Goal: Task Accomplishment & Management: Complete application form

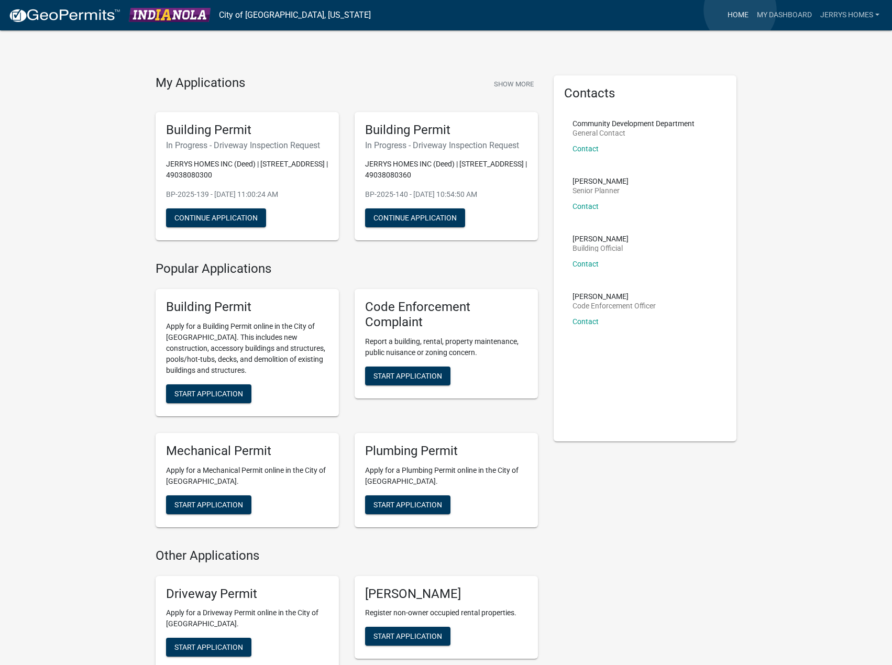
click at [740, 10] on link "Home" at bounding box center [737, 15] width 29 height 20
click at [734, 12] on link "Home" at bounding box center [737, 15] width 29 height 20
click at [850, 14] on link "jerrys homes" at bounding box center [850, 15] width 68 height 20
click at [783, 17] on link "My Dashboard" at bounding box center [783, 15] width 63 height 20
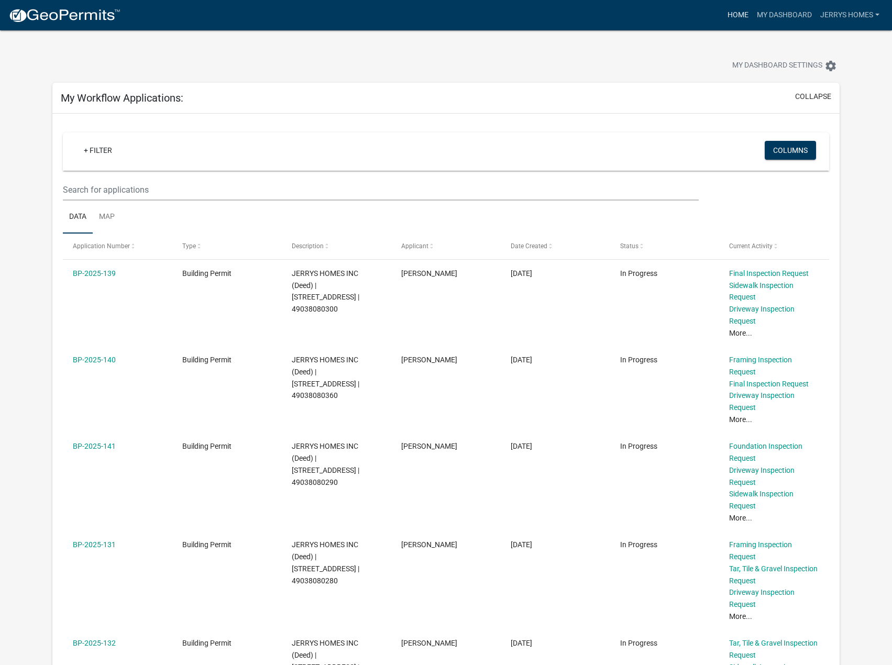
click at [733, 16] on link "Home" at bounding box center [737, 15] width 29 height 20
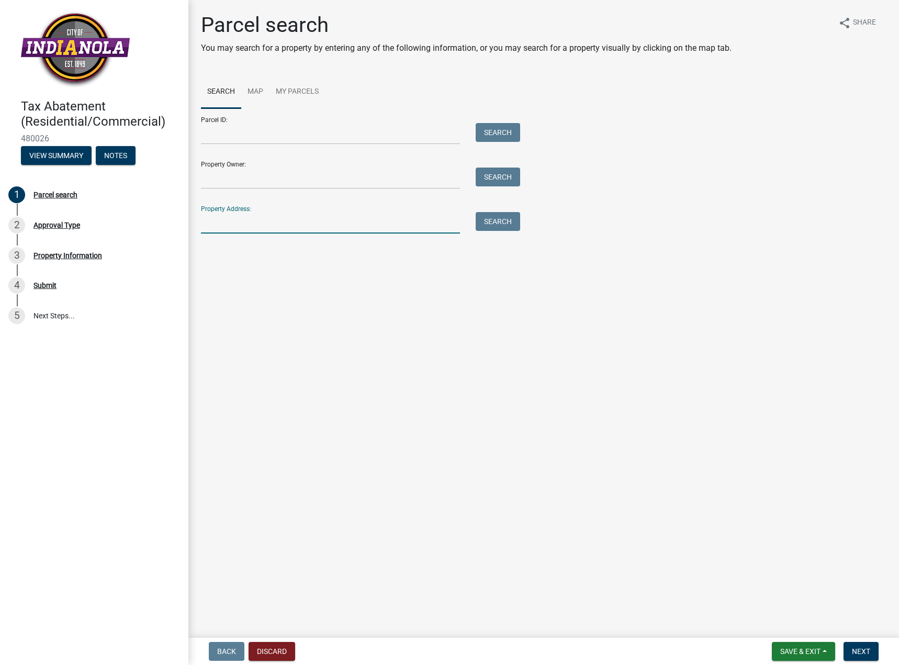
click at [215, 221] on input "Property Address:" at bounding box center [330, 222] width 259 height 21
type input "307 N 19th St"
click at [497, 219] on button "Search" at bounding box center [498, 221] width 44 height 19
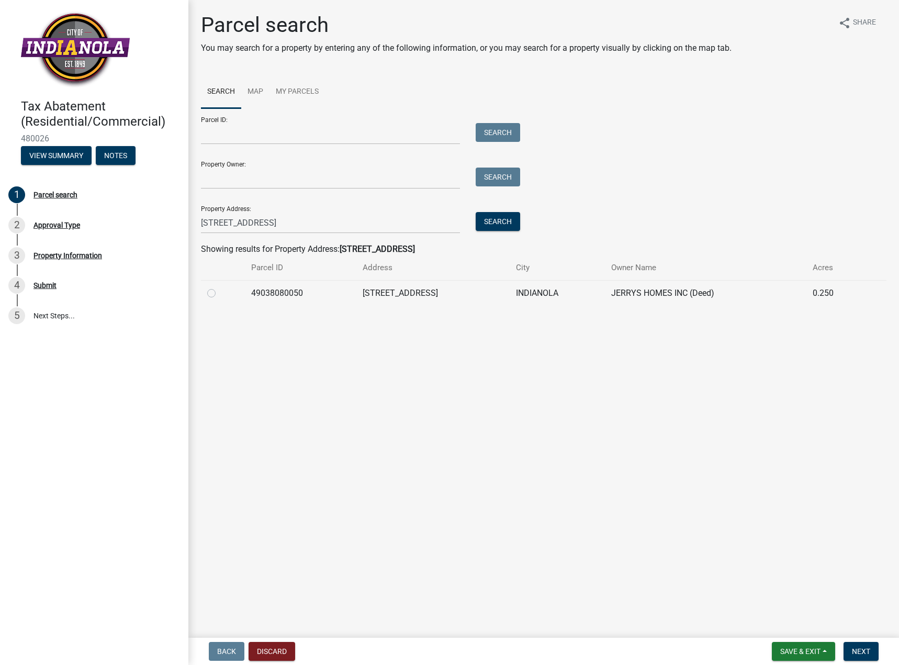
click at [220, 287] on label at bounding box center [220, 287] width 0 height 0
click at [220, 294] on input "radio" at bounding box center [223, 290] width 7 height 7
radio input "true"
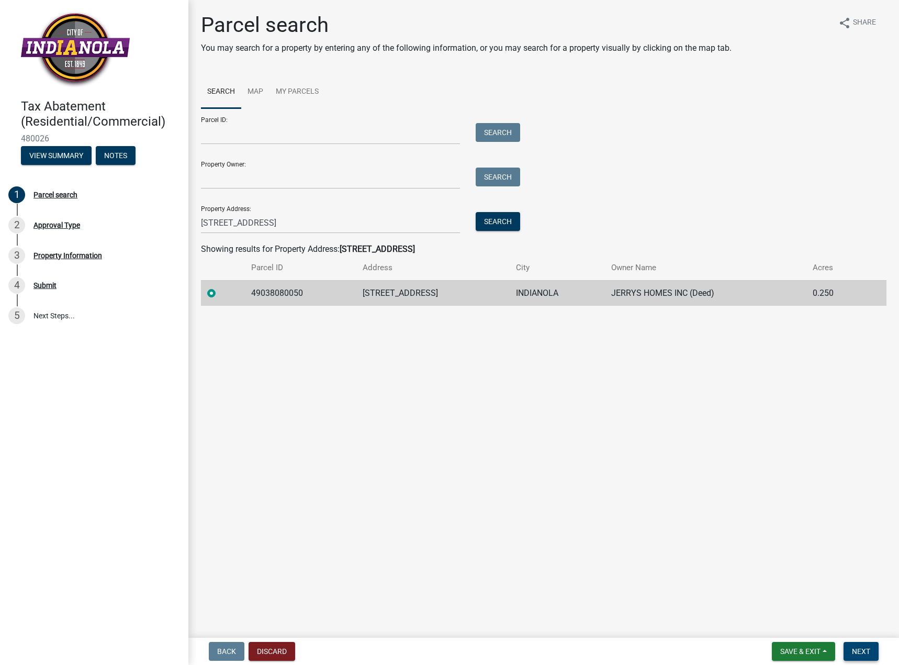
click at [866, 655] on span "Next" at bounding box center [861, 651] width 18 height 8
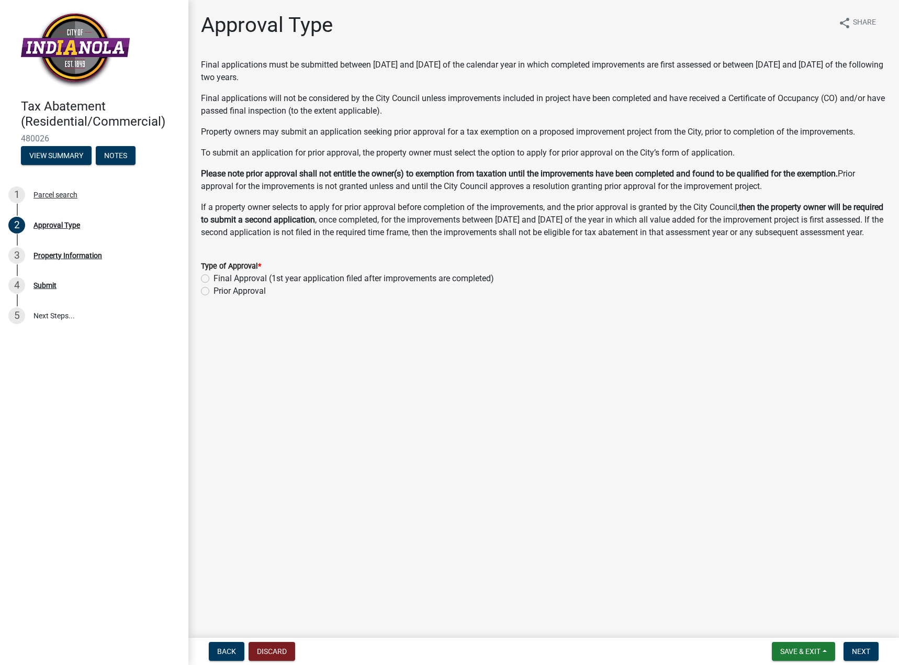
click at [214, 285] on label "Final Approval (1st year application filed after improvements are completed)" at bounding box center [354, 278] width 281 height 13
click at [214, 279] on input "Final Approval (1st year application filed after improvements are completed)" at bounding box center [217, 275] width 7 height 7
radio input "true"
click at [860, 649] on span "Next" at bounding box center [861, 651] width 18 height 8
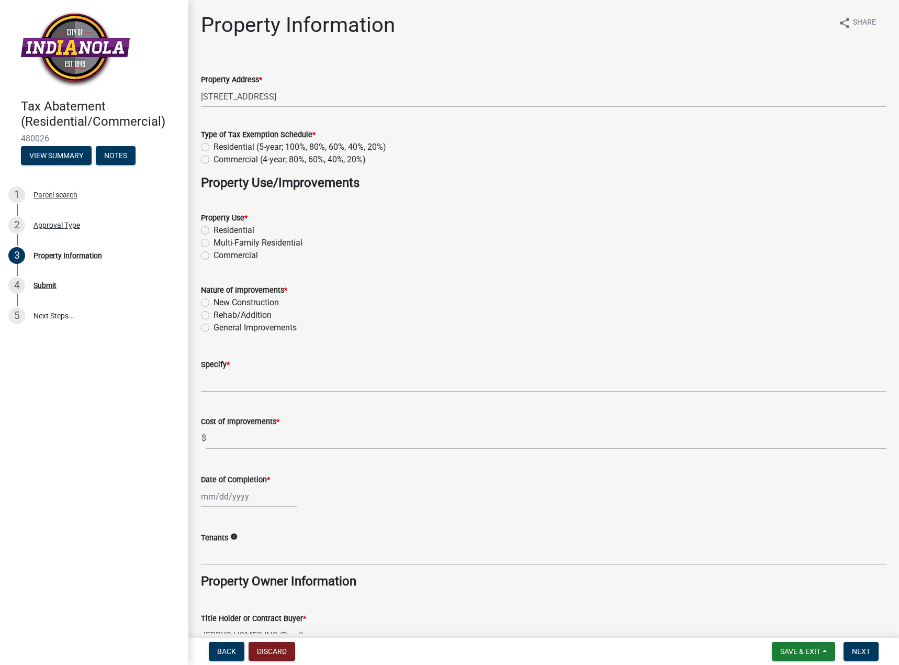
click at [214, 146] on label "Residential (5-year; 100%, 80%, 60%, 40%, 20%)" at bounding box center [300, 147] width 173 height 13
click at [214, 146] on input "Residential (5-year; 100%, 80%, 60%, 40%, 20%)" at bounding box center [217, 144] width 7 height 7
radio input "true"
click at [214, 227] on label "Residential" at bounding box center [234, 230] width 41 height 13
click at [214, 227] on input "Residential" at bounding box center [217, 227] width 7 height 7
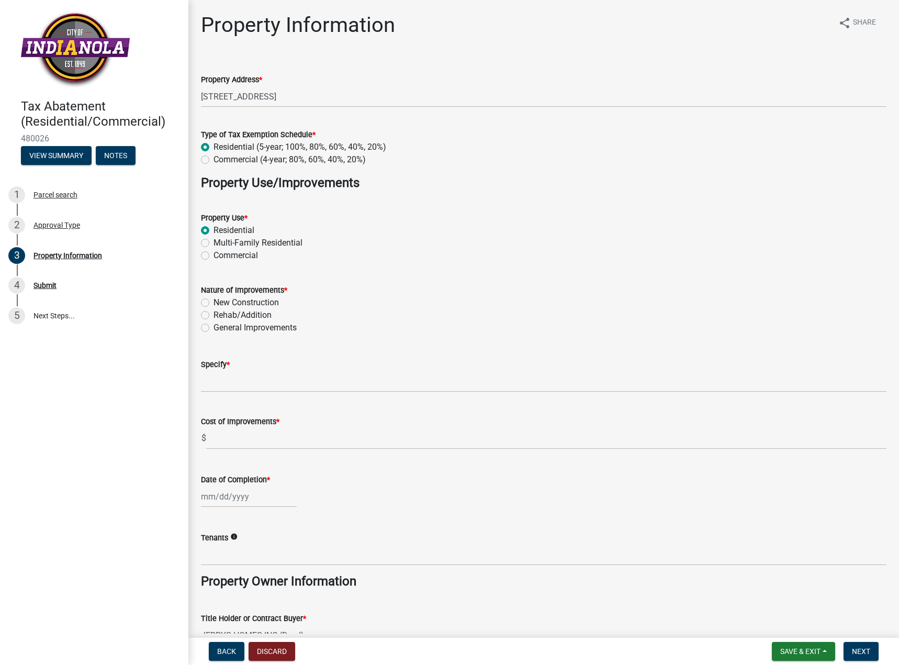
radio input "true"
click at [214, 301] on label "New Construction" at bounding box center [246, 302] width 65 height 13
click at [214, 301] on input "New Construction" at bounding box center [217, 299] width 7 height 7
radio input "true"
click at [221, 378] on input "Specify *" at bounding box center [544, 381] width 686 height 21
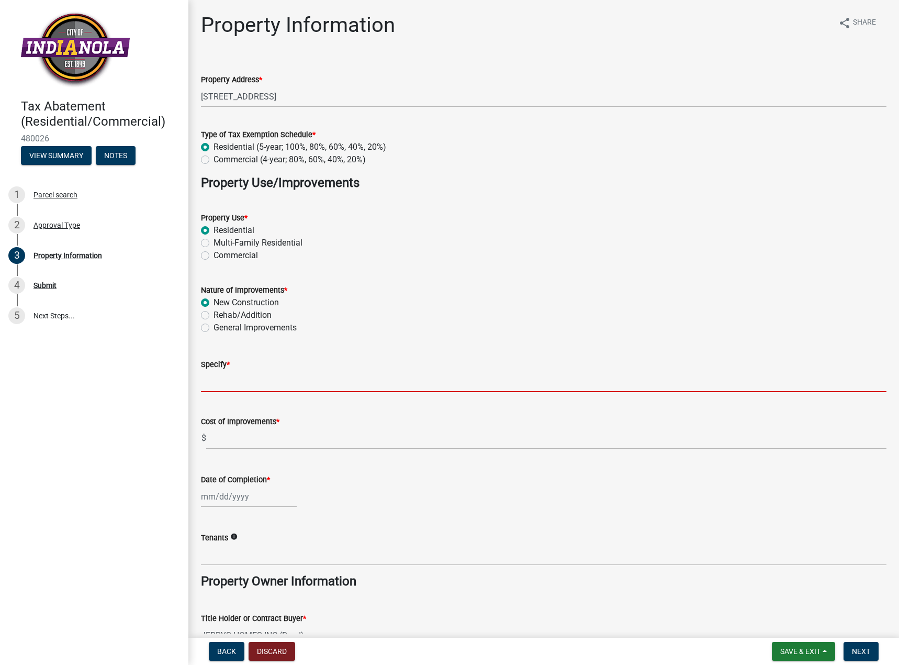
click at [228, 362] on span "*" at bounding box center [228, 364] width 3 height 9
click at [228, 371] on input "Specify *" at bounding box center [544, 381] width 686 height 21
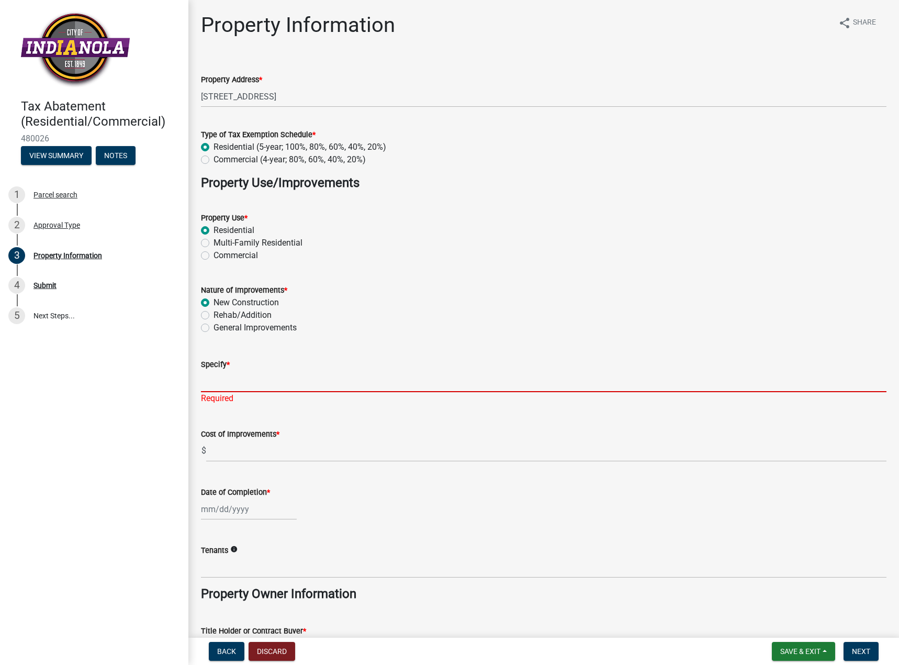
click at [207, 388] on input "Specify *" at bounding box center [544, 381] width 686 height 21
type input "New construction single family home"
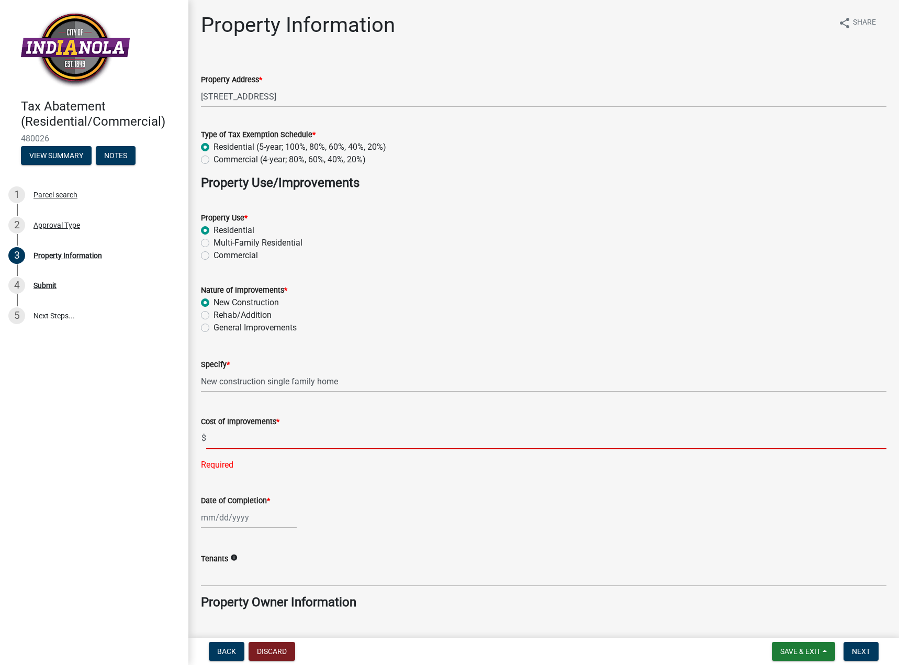
click at [222, 435] on input "text" at bounding box center [546, 438] width 681 height 21
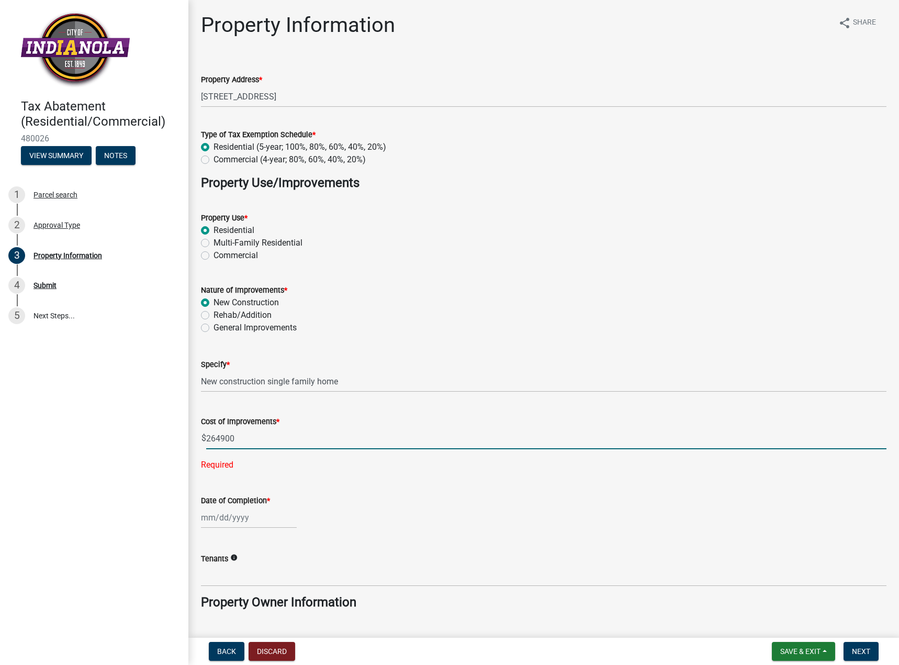
type input "264900"
select select "9"
select select "2025"
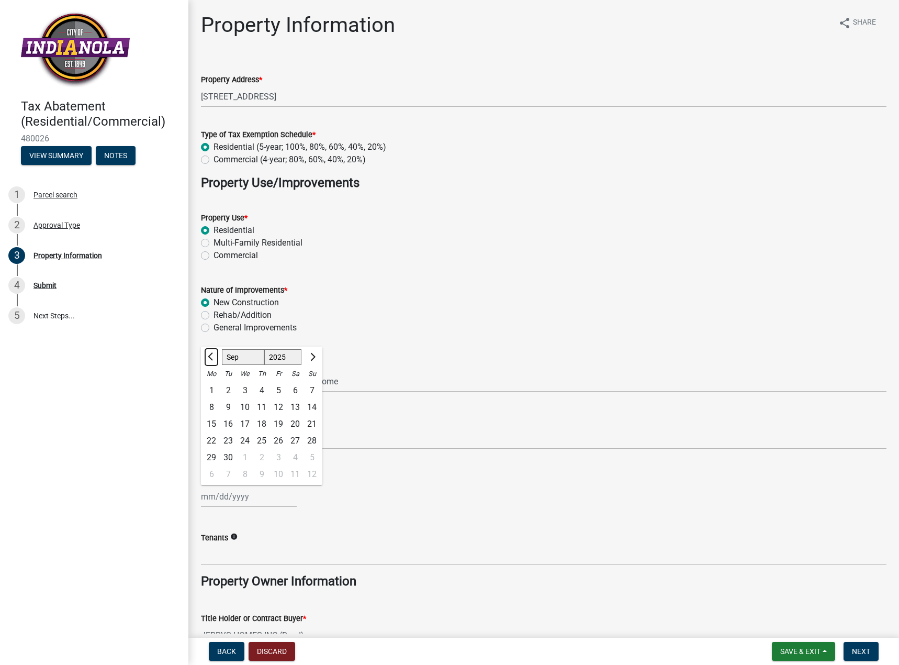
click at [215, 359] on button "Previous month" at bounding box center [211, 357] width 13 height 17
select select "6"
click at [273, 421] on div "13" at bounding box center [278, 424] width 17 height 17
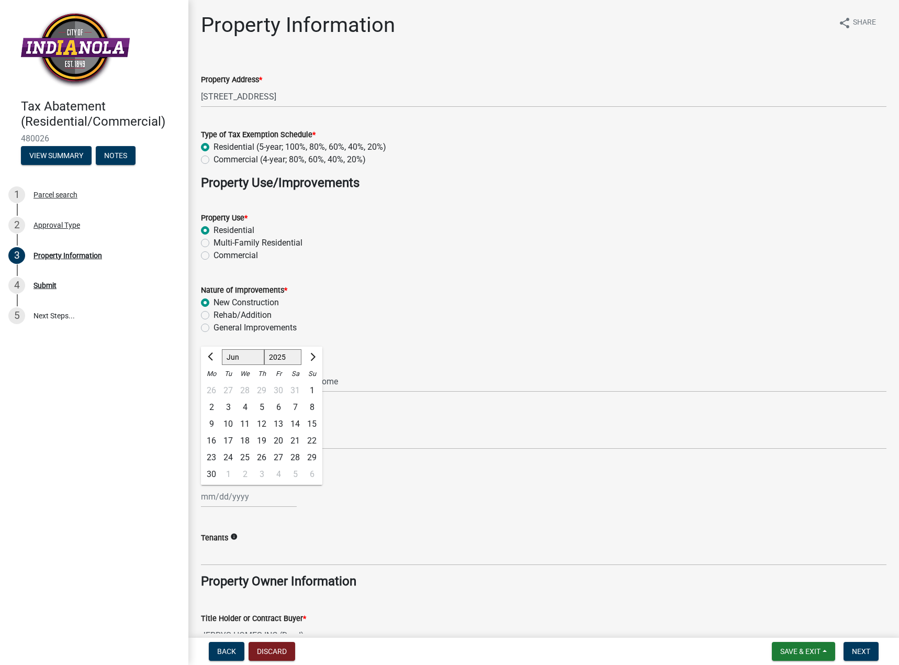
type input "[DATE]"
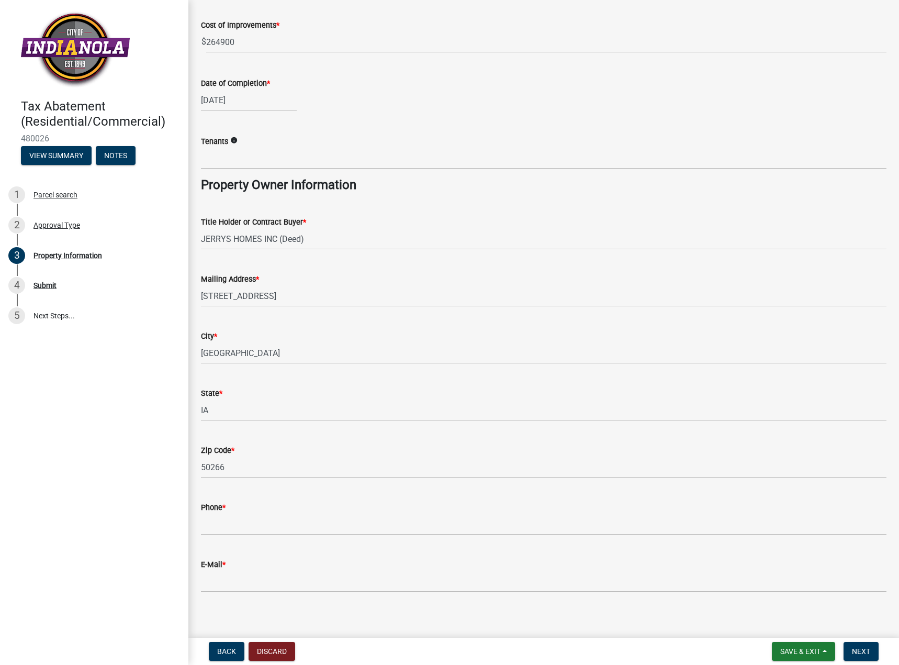
scroll to position [404, 0]
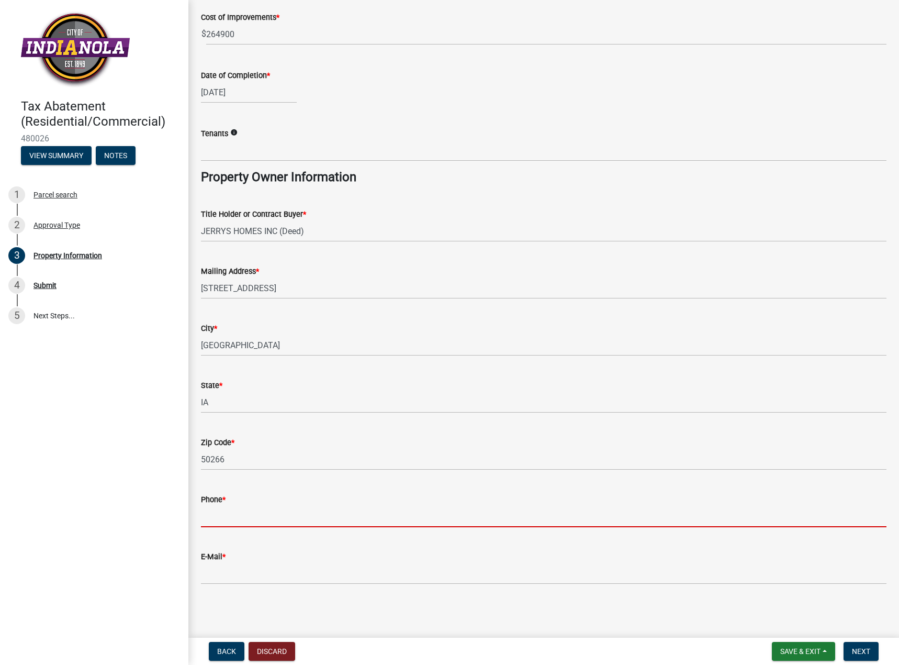
drag, startPoint x: 228, startPoint y: 514, endPoint x: 221, endPoint y: 488, distance: 26.7
click at [228, 514] on input "Phone *" at bounding box center [544, 516] width 686 height 21
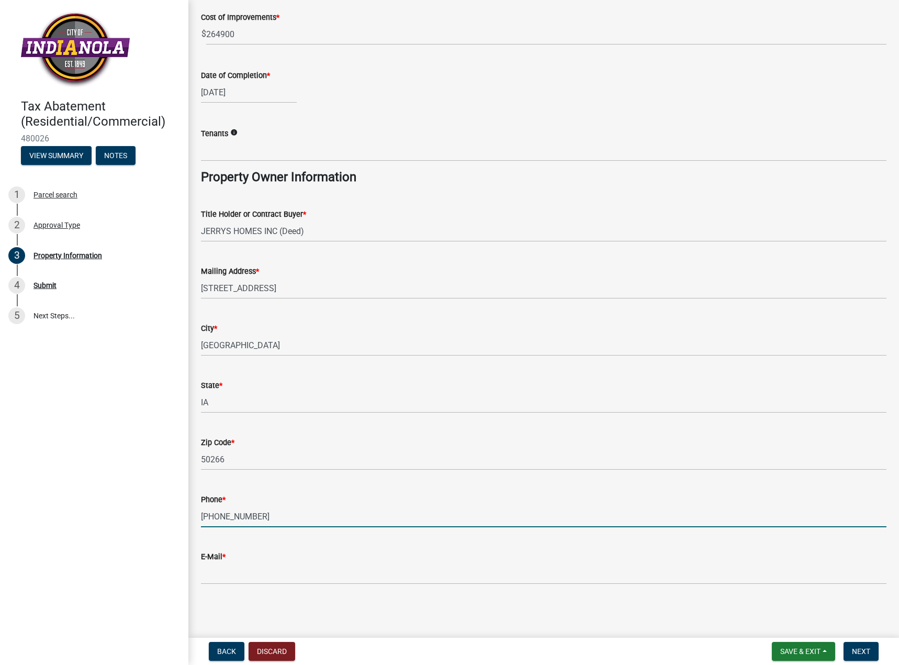
type input "[PHONE_NUMBER]"
click at [229, 573] on input "E-Mail *" at bounding box center [544, 573] width 686 height 21
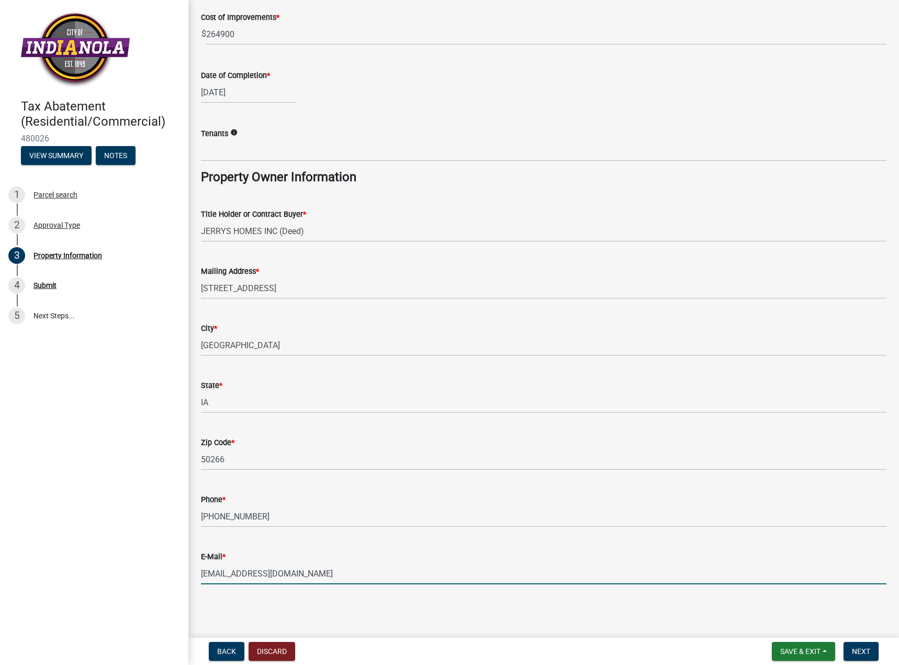
type input "[EMAIL_ADDRESS][DOMAIN_NAME]"
click at [856, 658] on button "Next" at bounding box center [861, 651] width 35 height 19
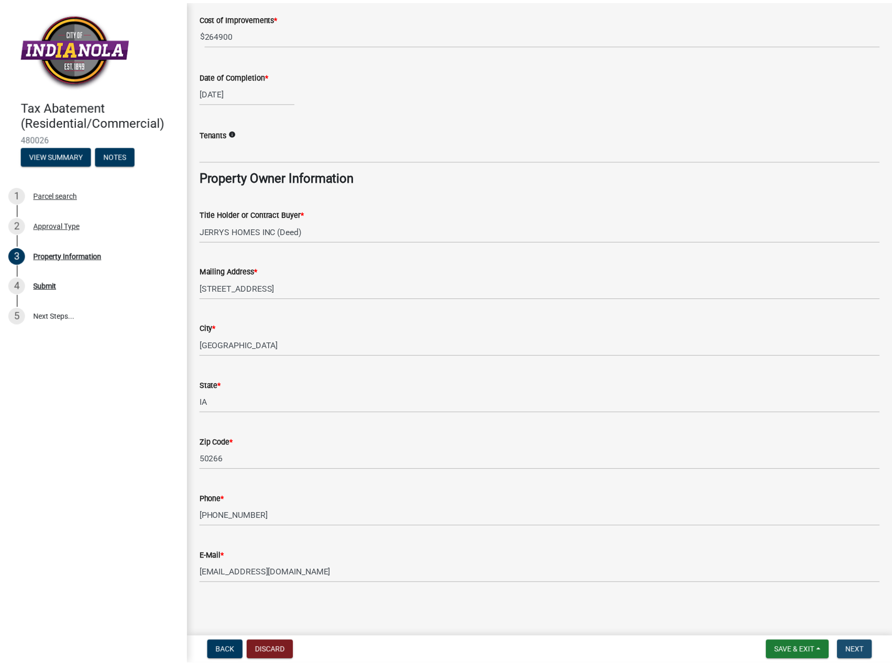
scroll to position [0, 0]
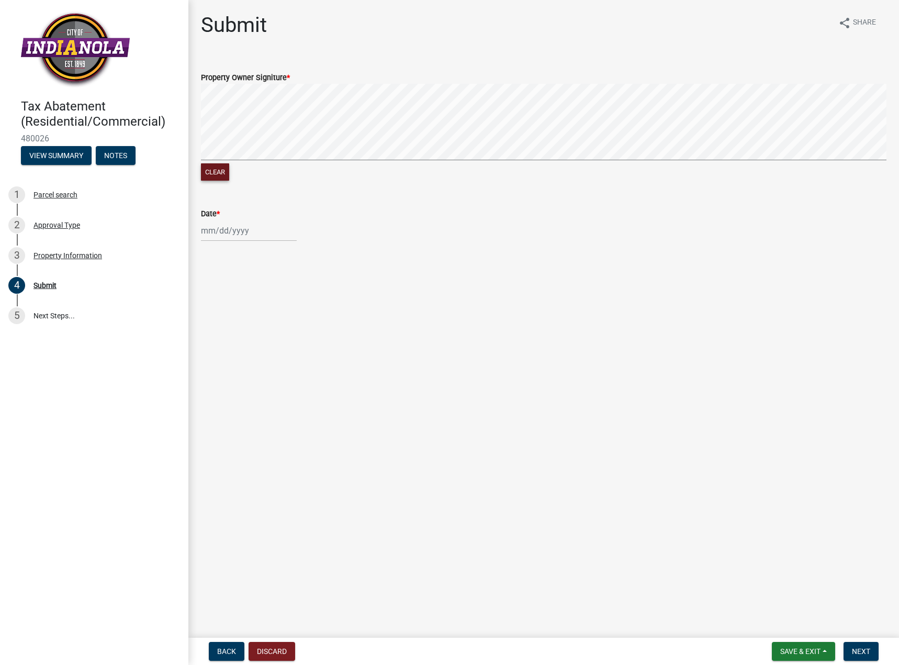
click at [220, 175] on button "Clear" at bounding box center [215, 171] width 28 height 17
click at [221, 231] on div at bounding box center [249, 230] width 96 height 21
select select "9"
select select "2025"
click at [244, 317] on div "17" at bounding box center [245, 319] width 17 height 17
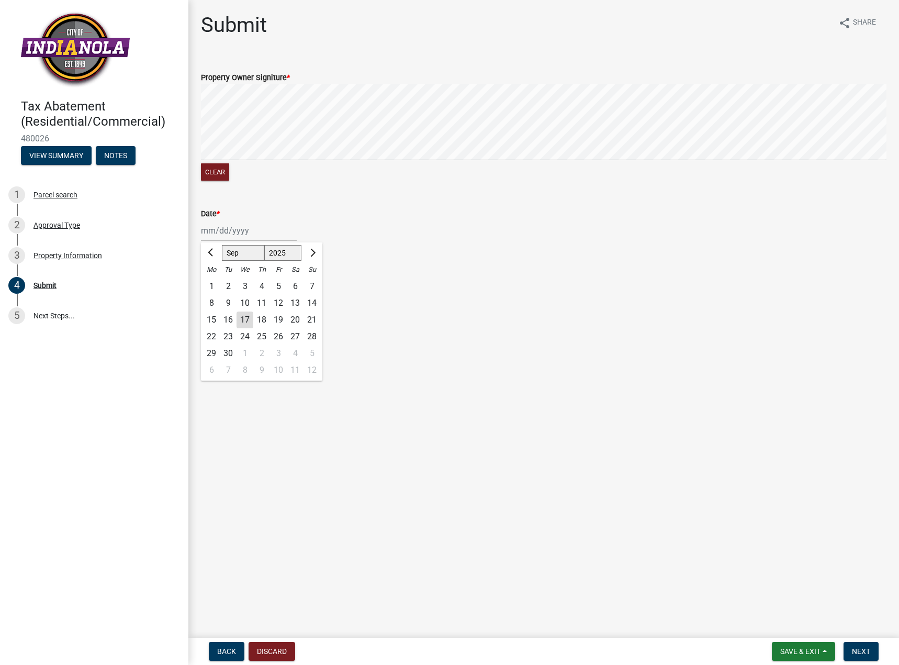
type input "[DATE]"
click at [866, 652] on span "Next" at bounding box center [861, 651] width 18 height 8
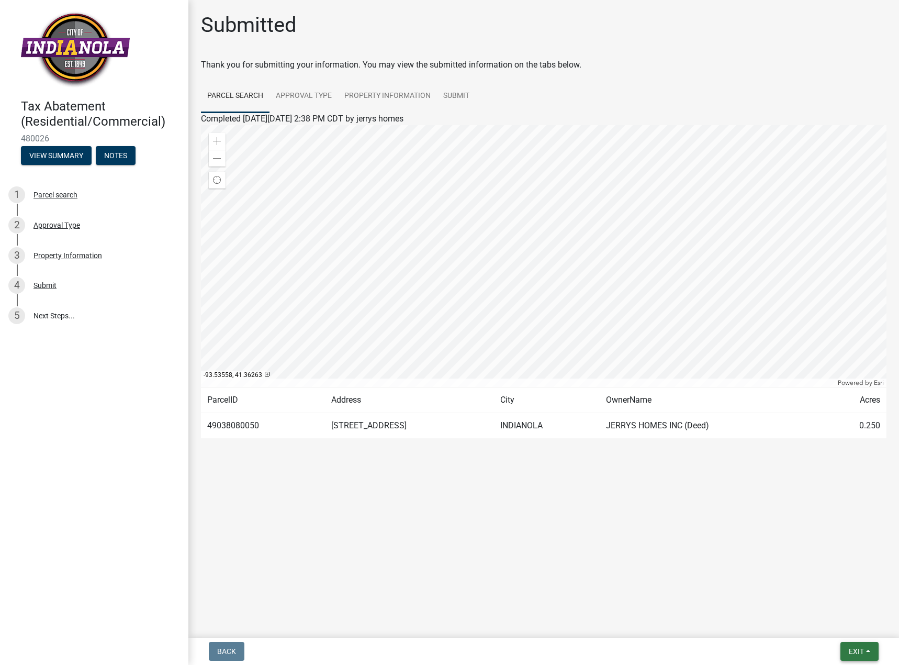
click at [857, 655] on span "Exit" at bounding box center [856, 651] width 15 height 8
click at [833, 628] on button "Save & Exit" at bounding box center [837, 623] width 84 height 25
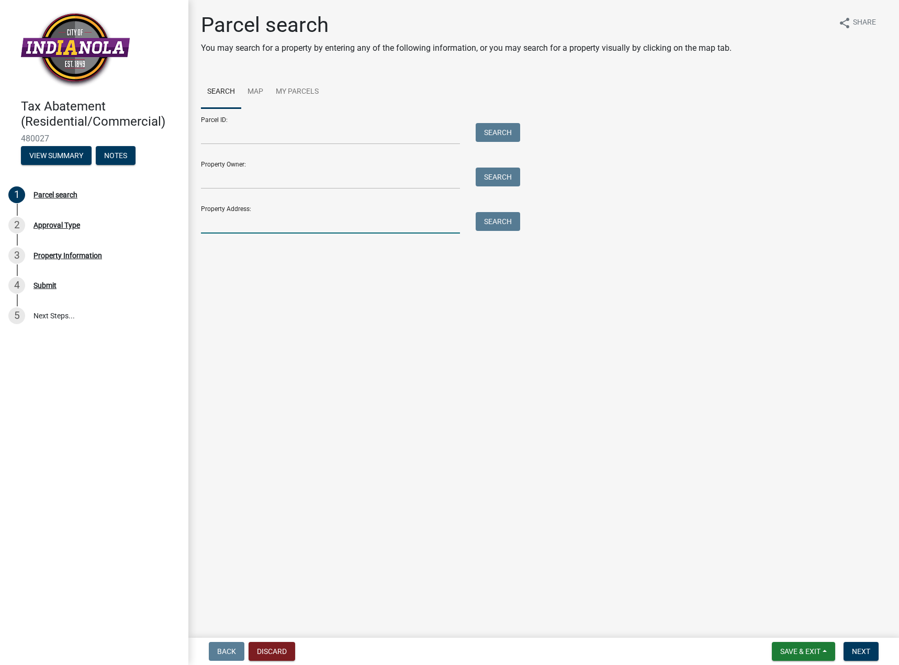
click at [280, 218] on input "Property Address:" at bounding box center [330, 222] width 259 height 21
type input "[STREET_ADDRESS]"
click at [490, 226] on button "Search" at bounding box center [498, 221] width 44 height 19
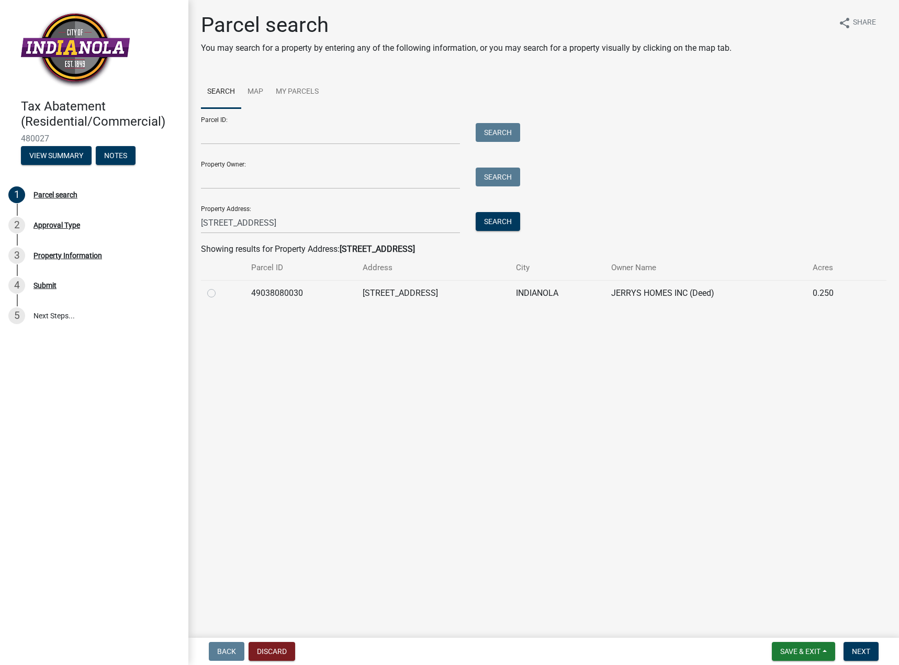
click at [220, 287] on label at bounding box center [220, 287] width 0 height 0
click at [220, 293] on input "radio" at bounding box center [223, 290] width 7 height 7
radio input "true"
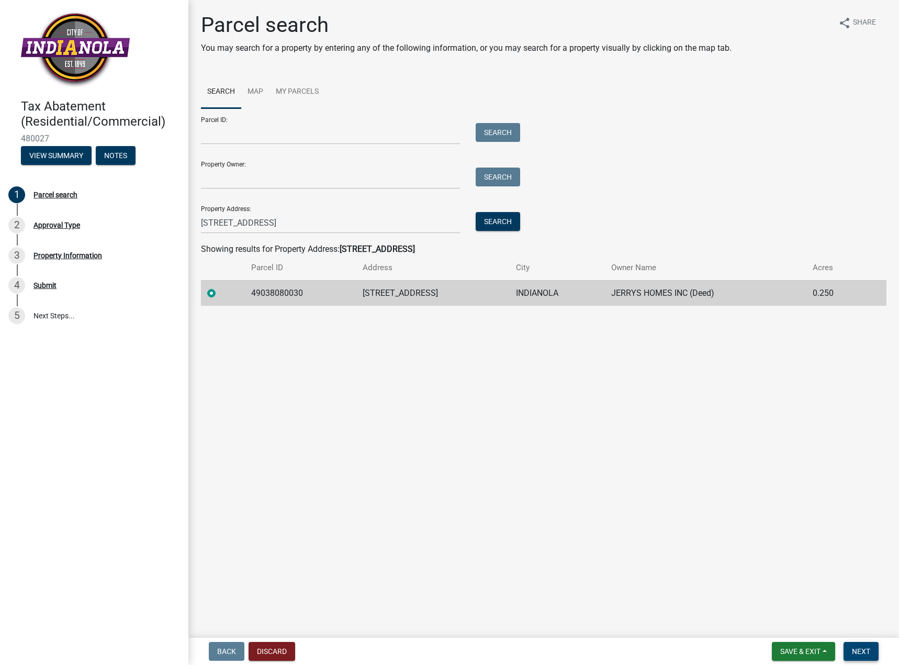
click at [861, 651] on span "Next" at bounding box center [861, 651] width 18 height 8
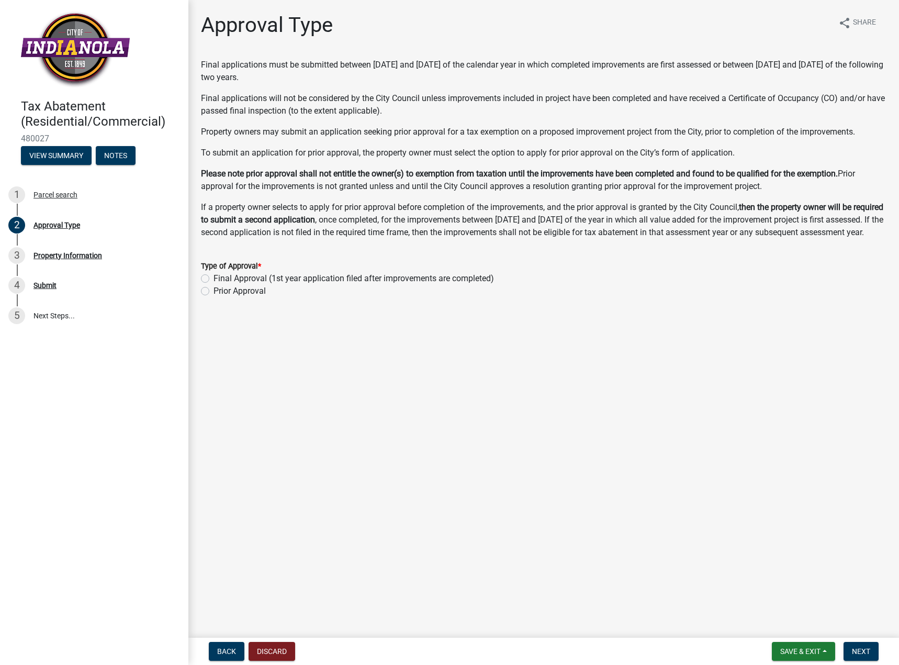
click at [206, 285] on div "Final Approval (1st year application filed after improvements are completed)" at bounding box center [544, 278] width 686 height 13
click at [214, 285] on label "Final Approval (1st year application filed after improvements are completed)" at bounding box center [354, 278] width 281 height 13
click at [214, 279] on input "Final Approval (1st year application filed after improvements are completed)" at bounding box center [217, 275] width 7 height 7
radio input "true"
click at [866, 653] on span "Next" at bounding box center [861, 651] width 18 height 8
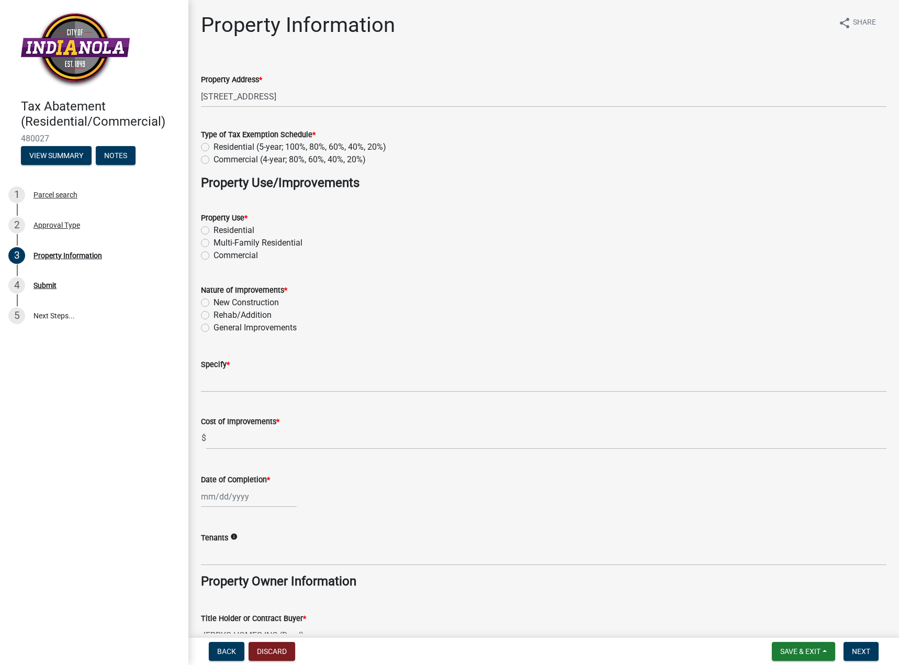
click at [214, 148] on label "Residential (5-year; 100%, 80%, 60%, 40%, 20%)" at bounding box center [300, 147] width 173 height 13
click at [214, 148] on input "Residential (5-year; 100%, 80%, 60%, 40%, 20%)" at bounding box center [217, 144] width 7 height 7
radio input "true"
click at [214, 229] on label "Residential" at bounding box center [234, 230] width 41 height 13
click at [214, 229] on input "Residential" at bounding box center [217, 227] width 7 height 7
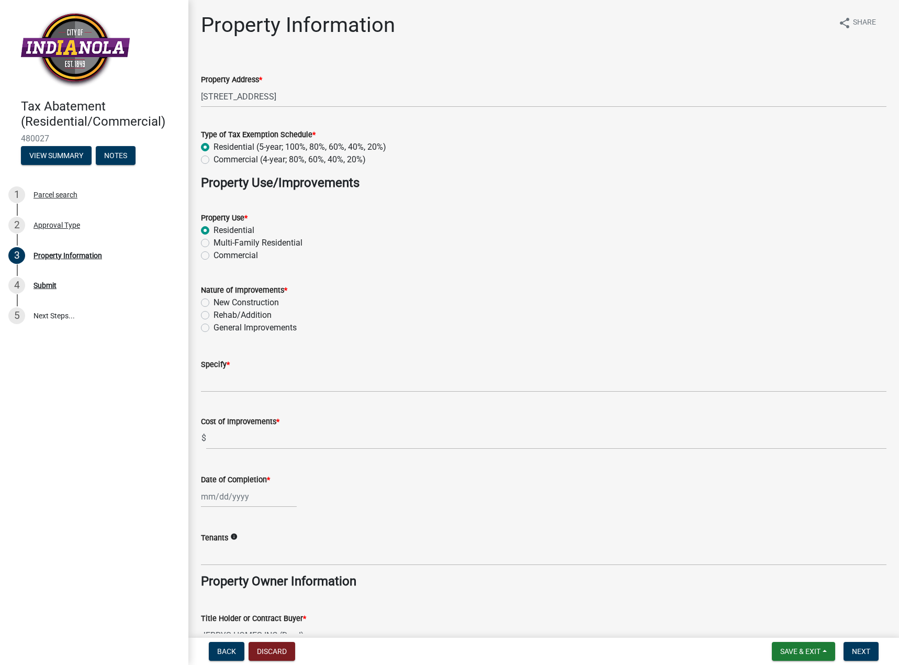
radio input "true"
click at [214, 303] on label "New Construction" at bounding box center [246, 302] width 65 height 13
click at [214, 303] on input "New Construction" at bounding box center [217, 299] width 7 height 7
radio input "true"
drag, startPoint x: 220, startPoint y: 385, endPoint x: 224, endPoint y: 363, distance: 22.3
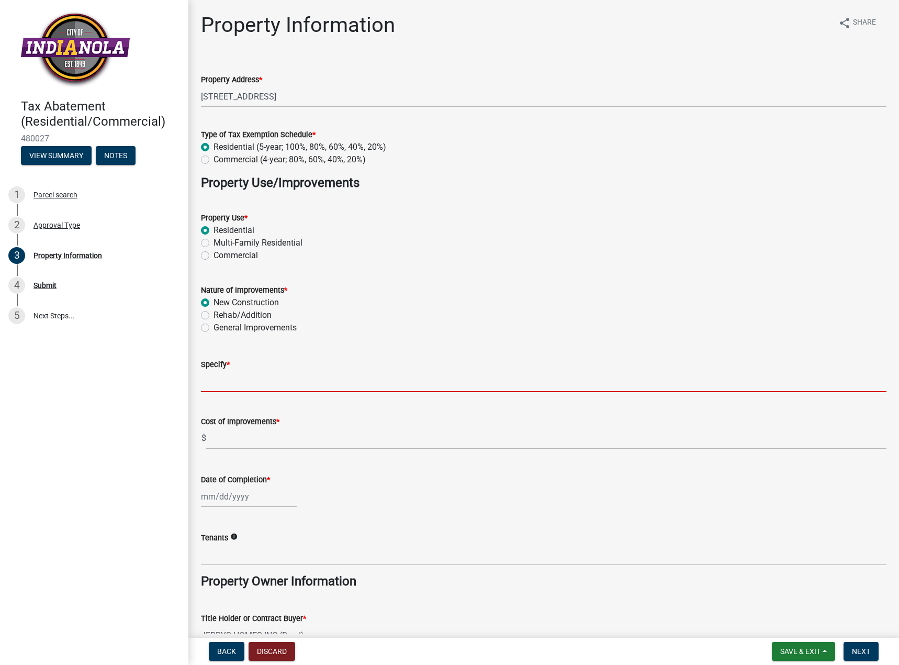
click at [220, 385] on input "Specify *" at bounding box center [544, 381] width 686 height 21
type input "New construction single family home"
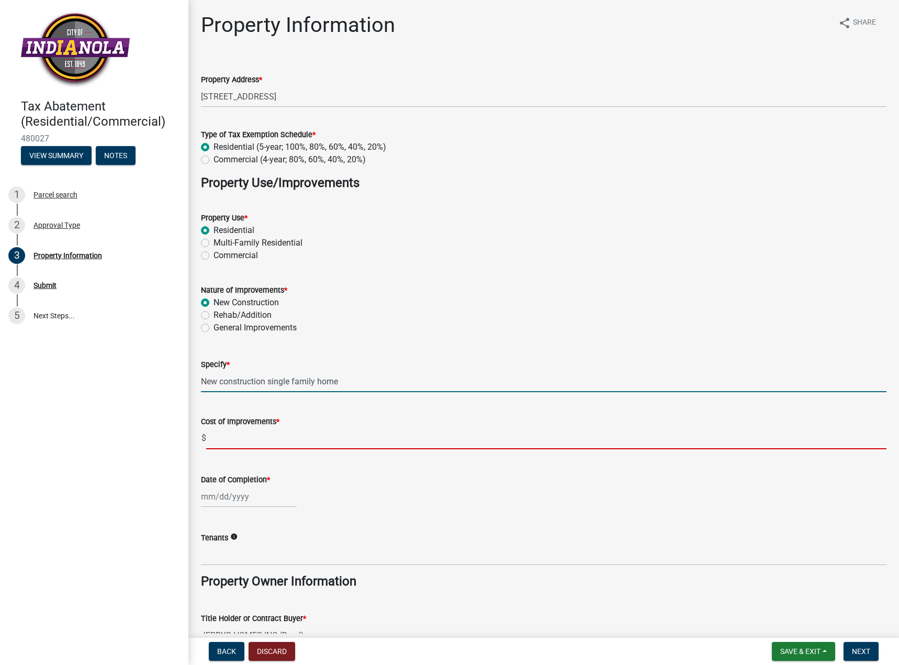
click at [236, 440] on input "text" at bounding box center [546, 438] width 681 height 21
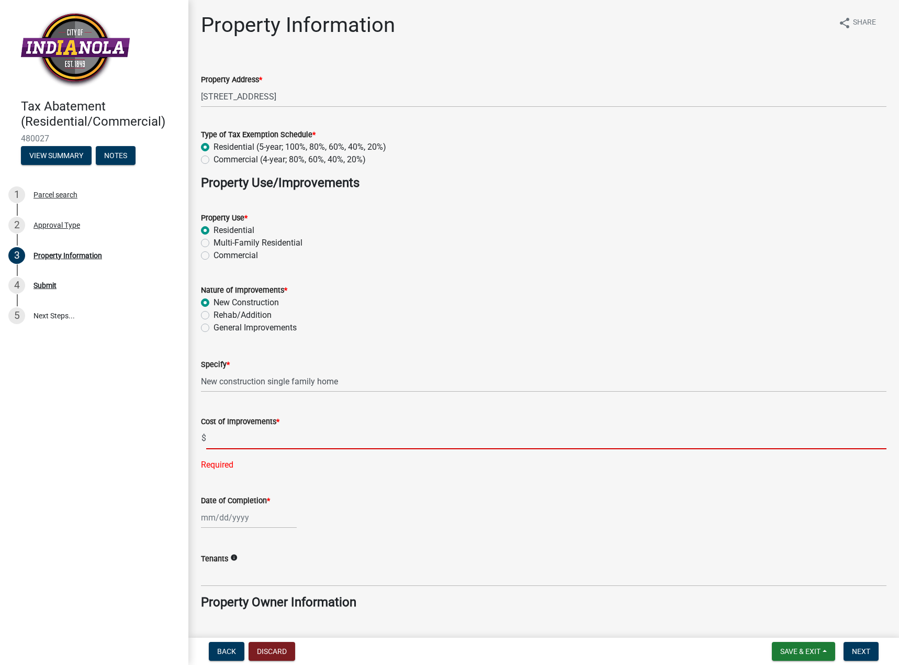
click at [226, 440] on input "text" at bounding box center [546, 438] width 681 height 21
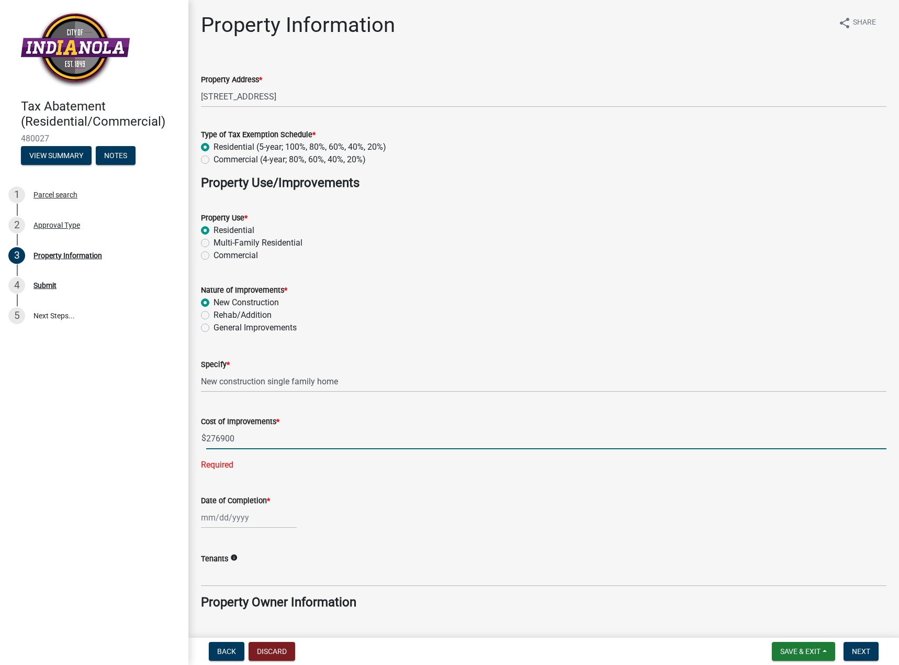
type input "276900"
select select "9"
select select "2025"
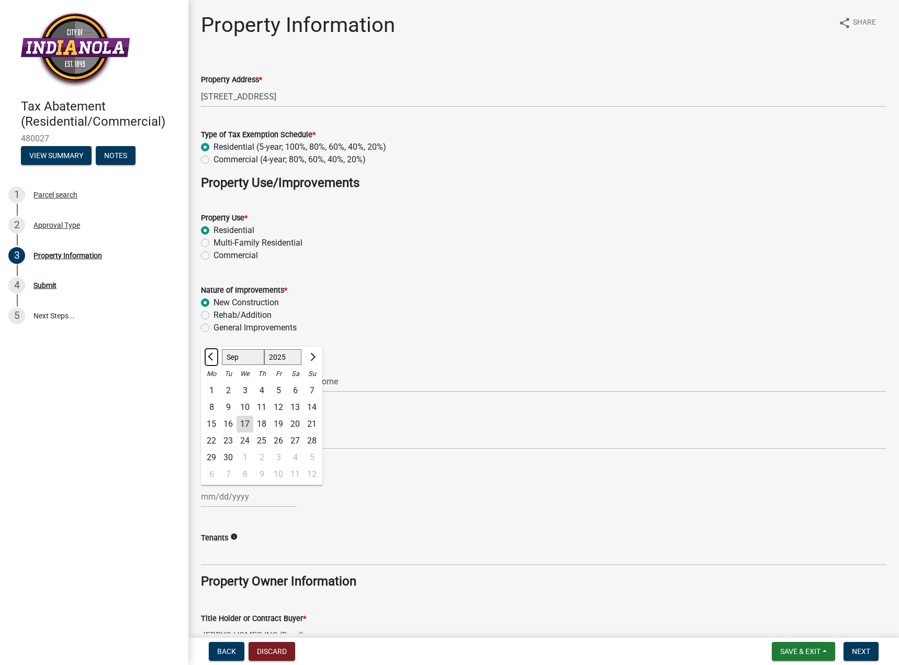
click at [207, 356] on button "Previous month" at bounding box center [211, 357] width 13 height 17
select select "6"
click at [274, 425] on div "13" at bounding box center [278, 424] width 17 height 17
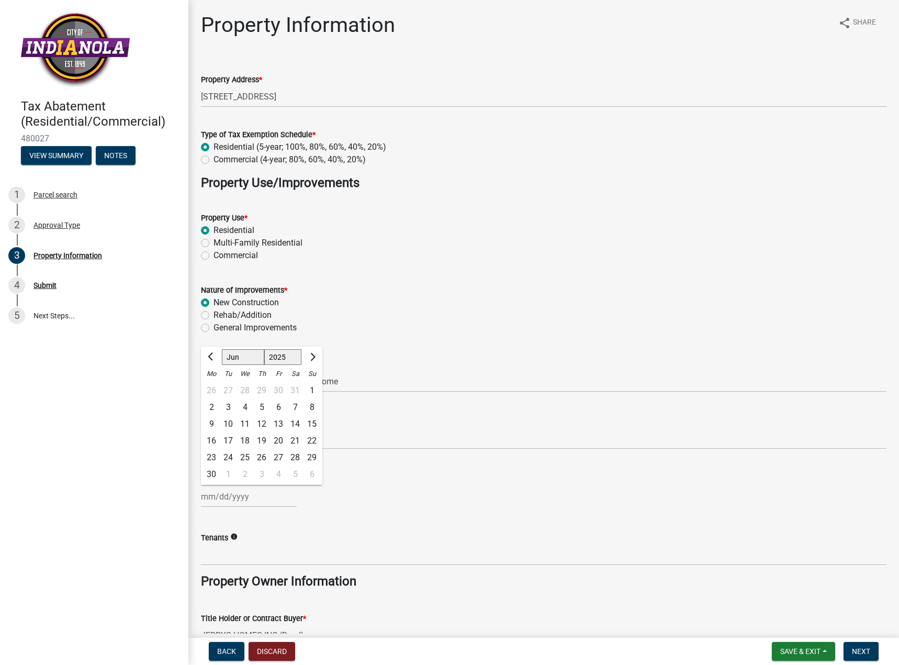
type input "[DATE]"
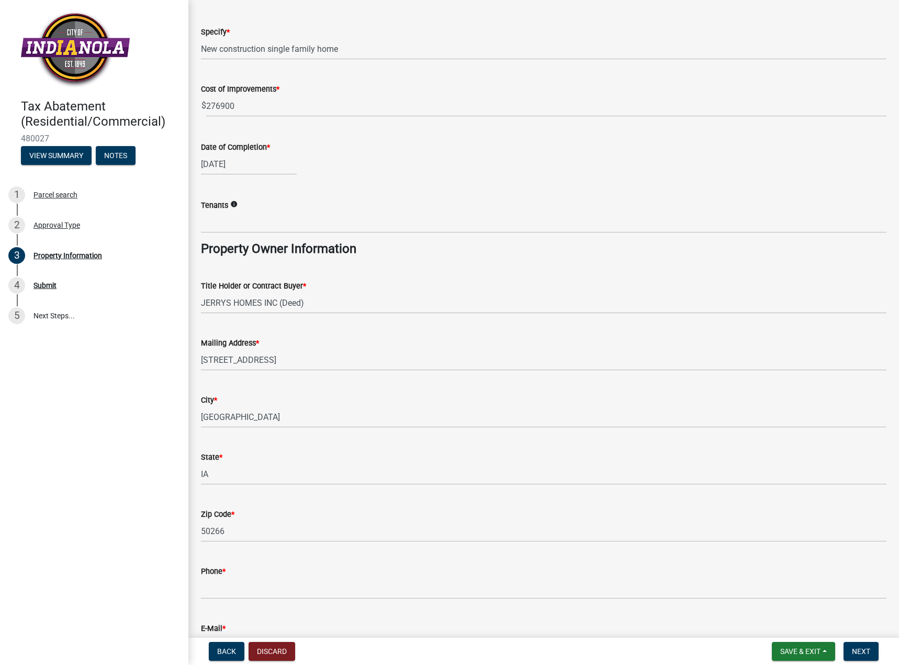
scroll to position [404, 0]
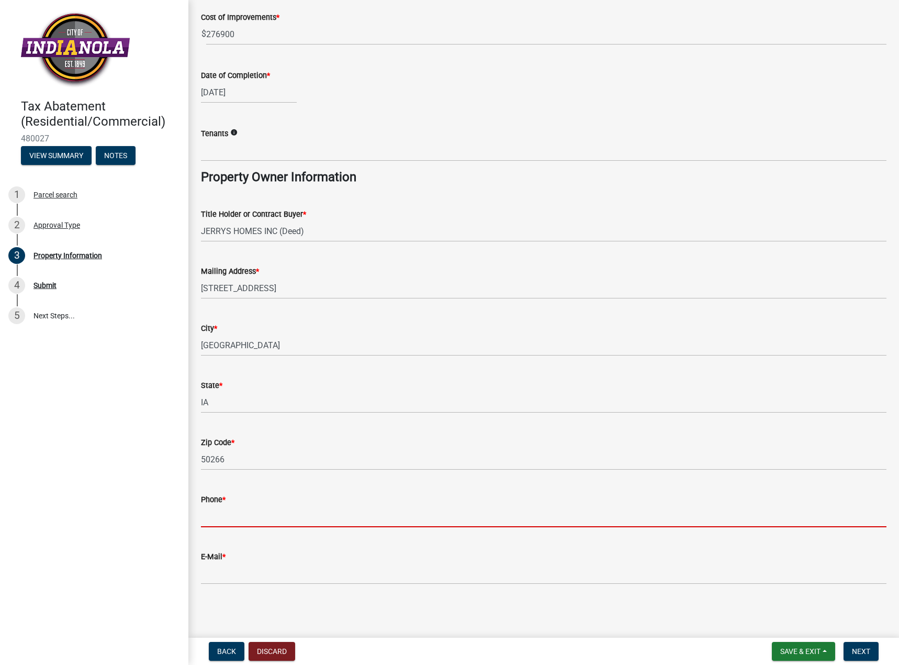
drag, startPoint x: 233, startPoint y: 516, endPoint x: 217, endPoint y: 525, distance: 18.3
click at [233, 516] on input "Phone *" at bounding box center [544, 516] width 686 height 21
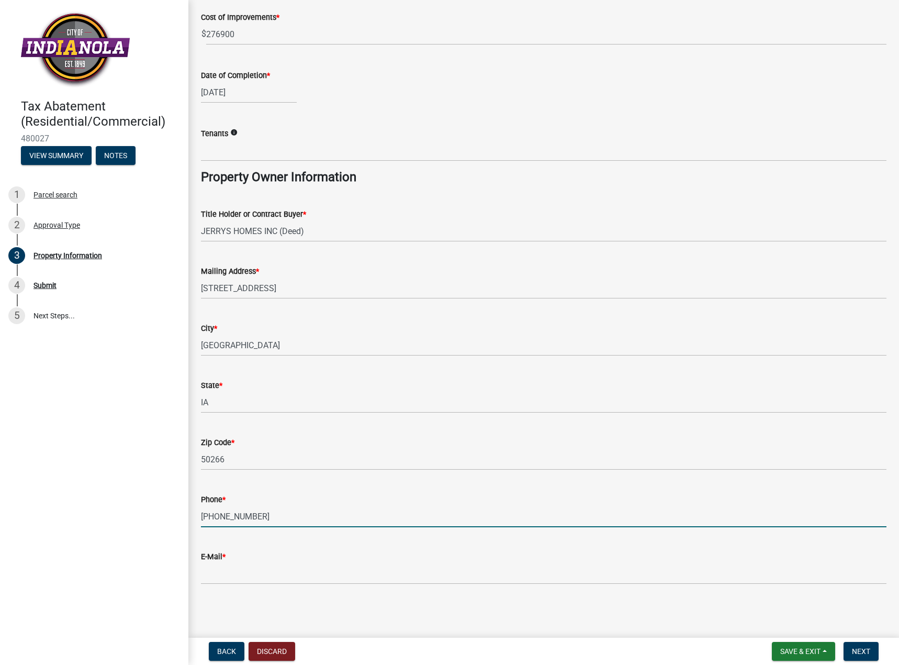
type input "[PHONE_NUMBER]"
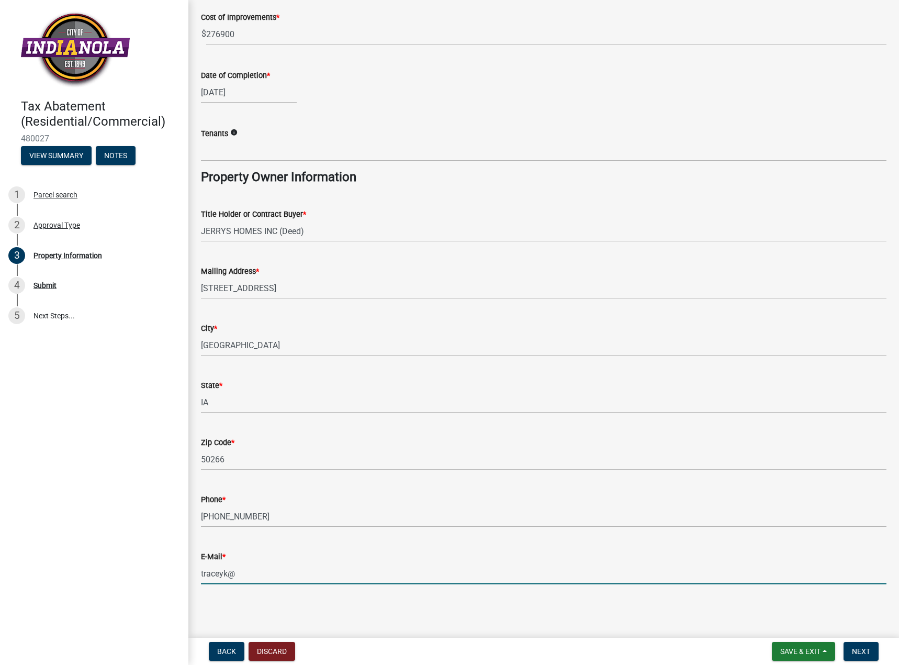
type input "[EMAIL_ADDRESS][DOMAIN_NAME]"
click at [856, 649] on span "Next" at bounding box center [861, 651] width 18 height 8
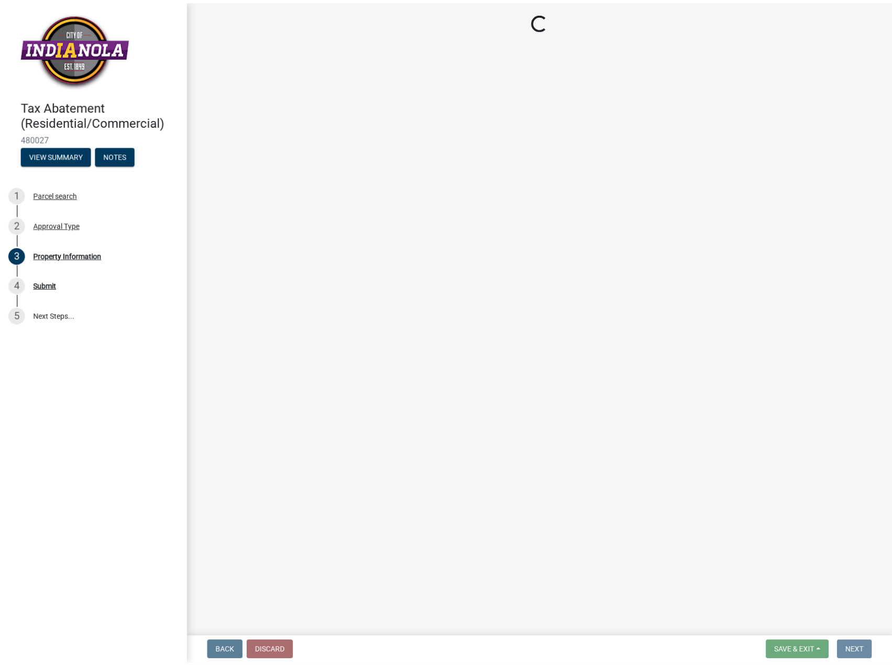
scroll to position [0, 0]
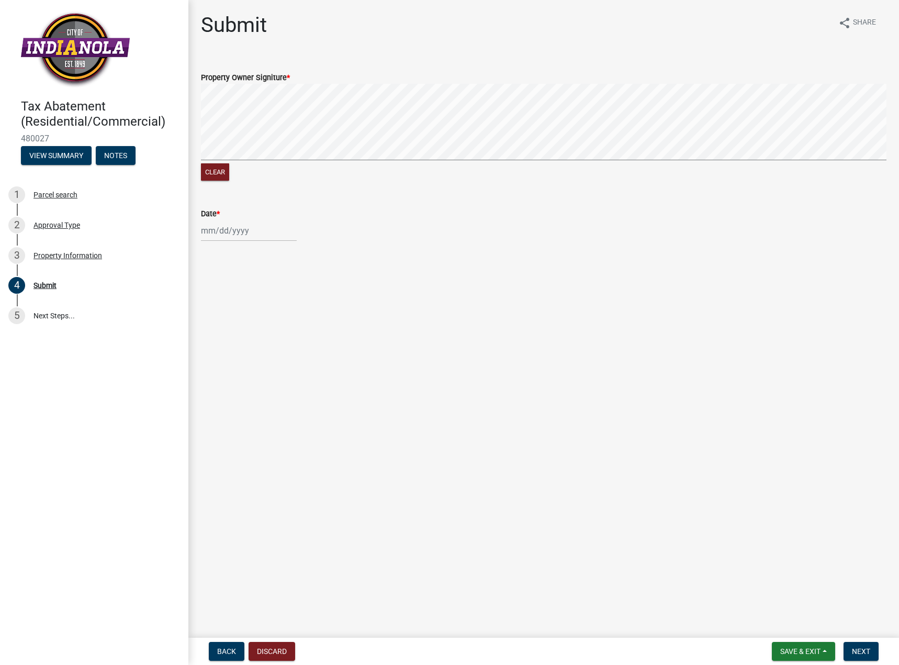
select select "9"
select select "2025"
click at [217, 230] on div "Jan Feb Mar Apr May Jun Jul Aug Sep Oct Nov Dec 1525 1526 1527 1528 1529 1530 1…" at bounding box center [249, 230] width 96 height 21
click at [240, 321] on div "17" at bounding box center [245, 319] width 17 height 17
type input "[DATE]"
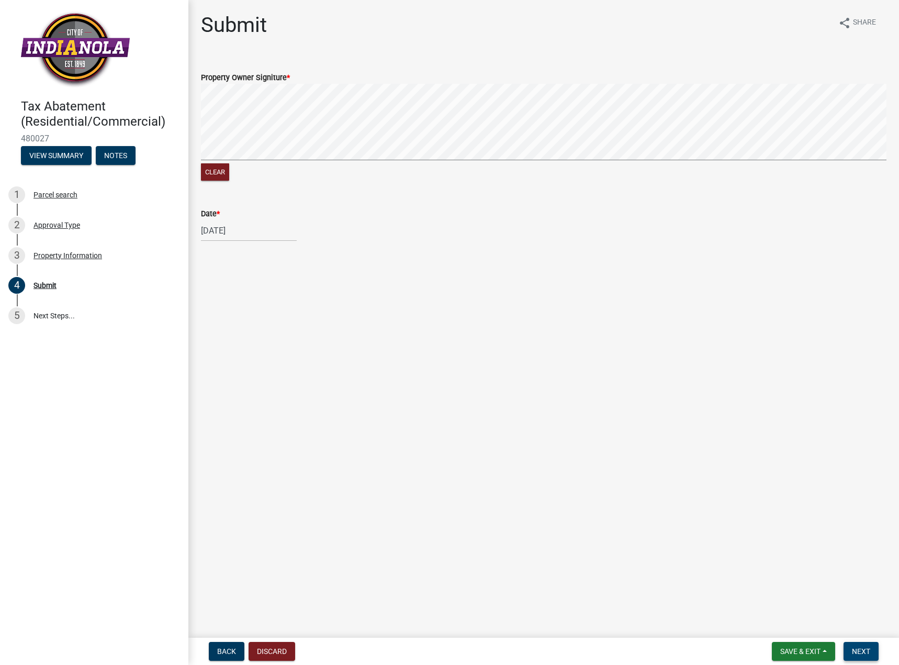
click at [863, 655] on span "Next" at bounding box center [861, 651] width 18 height 8
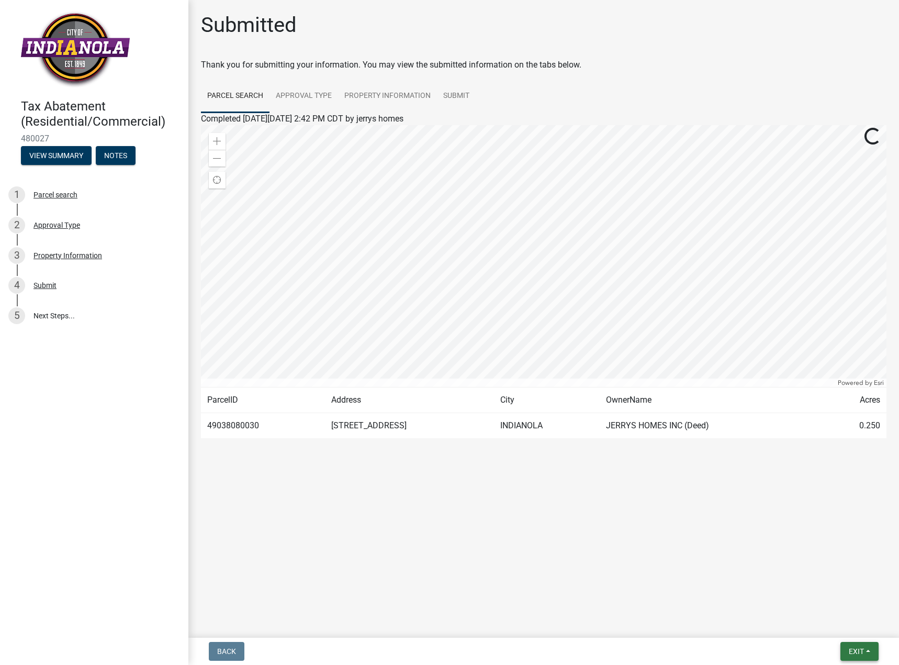
click at [849, 649] on span "Exit" at bounding box center [856, 651] width 15 height 8
click at [834, 624] on button "Save & Exit" at bounding box center [837, 623] width 84 height 25
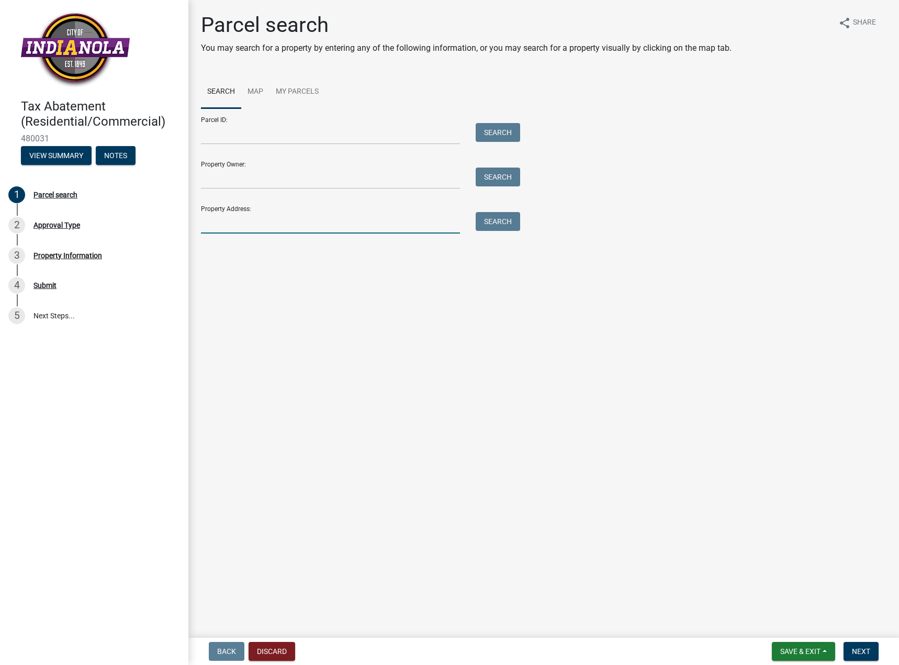
click at [228, 228] on input "Property Address:" at bounding box center [330, 222] width 259 height 21
type input "313 n 19th st"
click at [503, 223] on button "Search" at bounding box center [498, 221] width 44 height 19
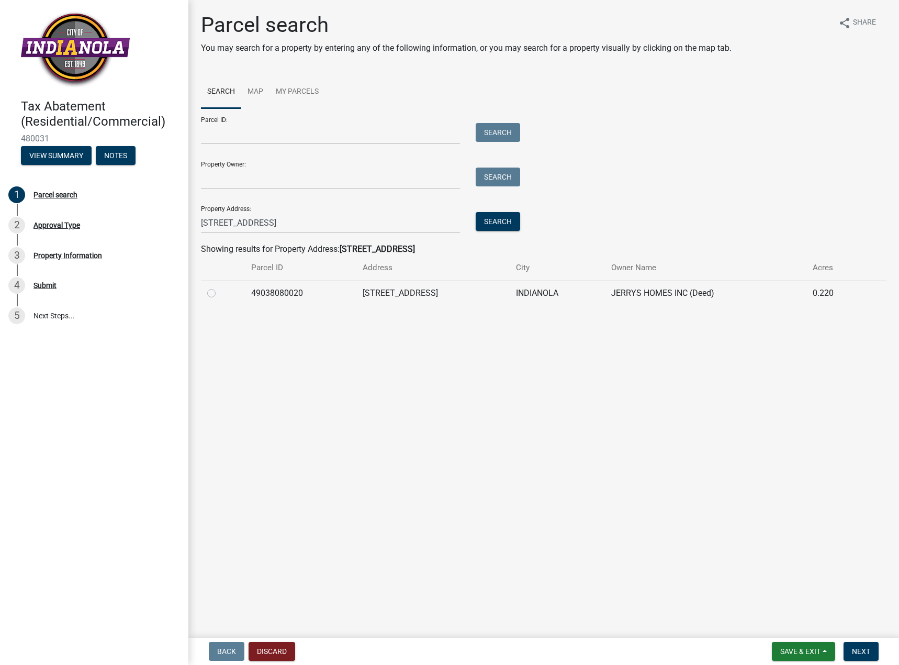
click at [220, 287] on label at bounding box center [220, 287] width 0 height 0
click at [220, 294] on input "radio" at bounding box center [223, 290] width 7 height 7
radio input "true"
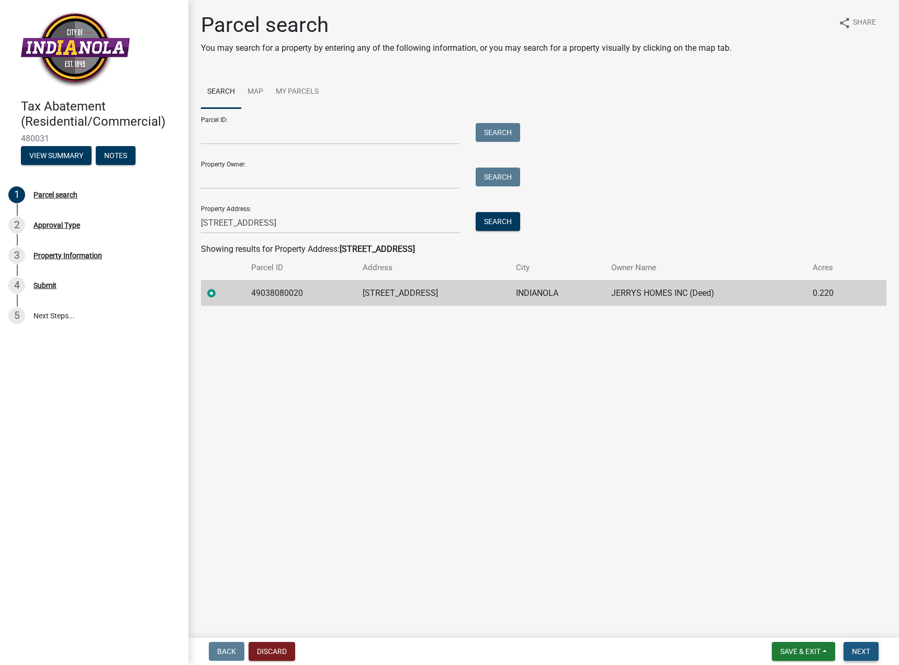
click at [859, 649] on span "Next" at bounding box center [861, 651] width 18 height 8
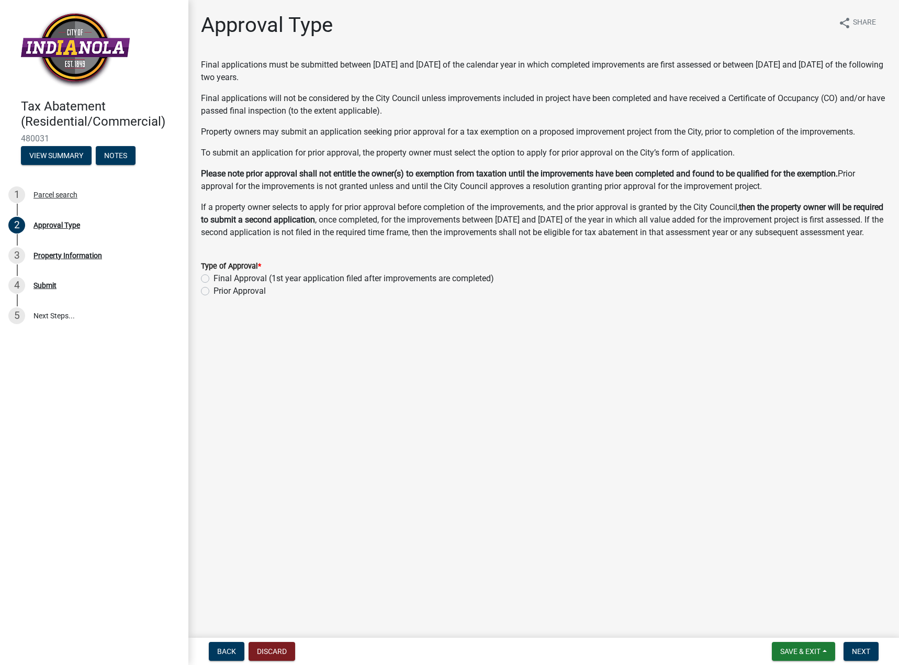
click at [214, 285] on label "Final Approval (1st year application filed after improvements are completed)" at bounding box center [354, 278] width 281 height 13
click at [214, 279] on input "Final Approval (1st year application filed after improvements are completed)" at bounding box center [217, 275] width 7 height 7
radio input "true"
click at [862, 645] on button "Next" at bounding box center [861, 651] width 35 height 19
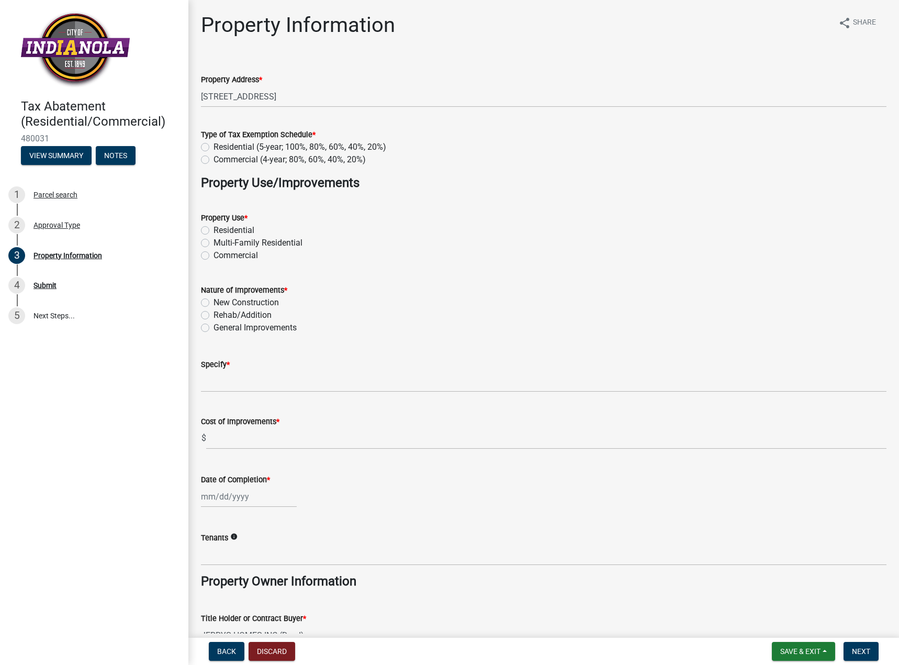
click at [214, 147] on label "Residential (5-year; 100%, 80%, 60%, 40%, 20%)" at bounding box center [300, 147] width 173 height 13
click at [214, 147] on input "Residential (5-year; 100%, 80%, 60%, 40%, 20%)" at bounding box center [217, 144] width 7 height 7
radio input "true"
click at [214, 232] on label "Residential" at bounding box center [234, 230] width 41 height 13
click at [214, 231] on input "Residential" at bounding box center [217, 227] width 7 height 7
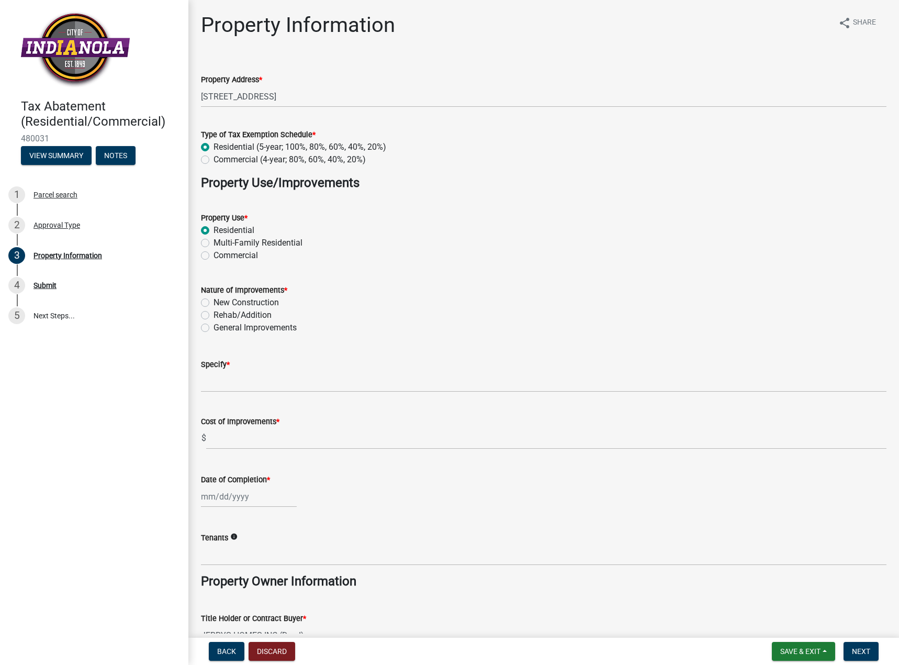
radio input "true"
click at [214, 305] on label "New Construction" at bounding box center [246, 302] width 65 height 13
click at [214, 303] on input "New Construction" at bounding box center [217, 299] width 7 height 7
radio input "true"
click at [223, 386] on input "Specify *" at bounding box center [544, 381] width 686 height 21
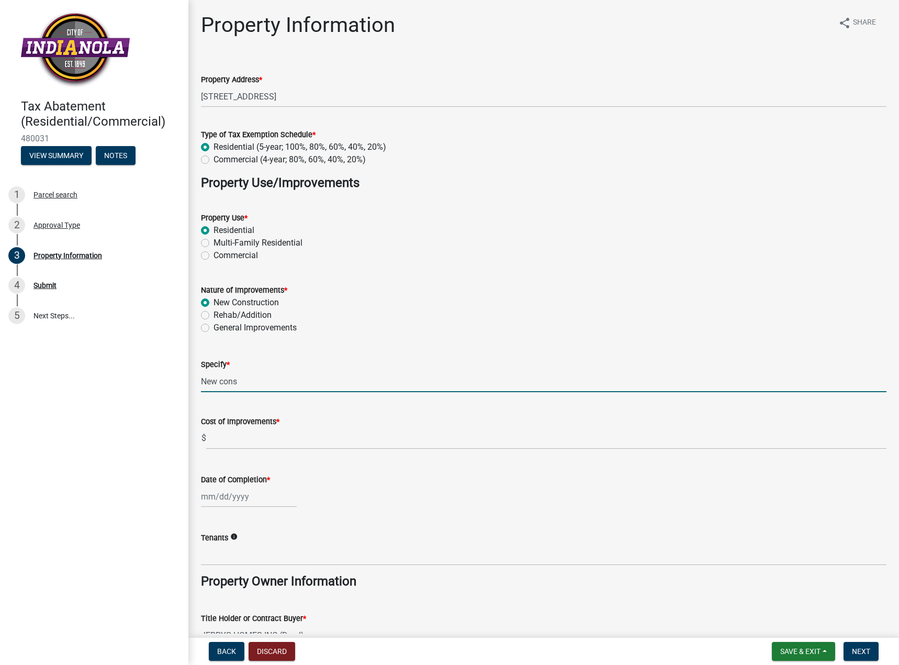
type input "New construction single family home"
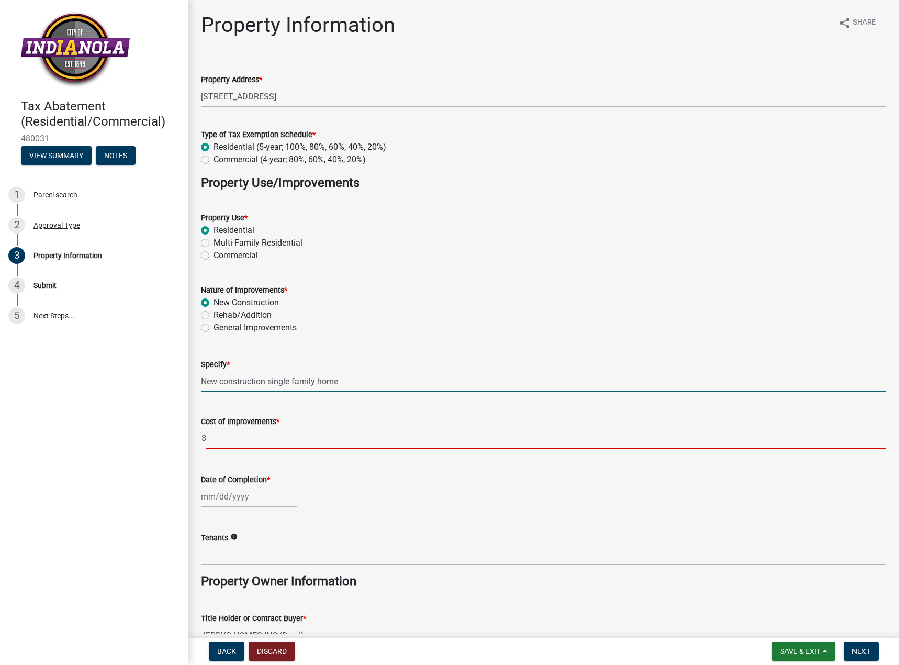
click at [229, 439] on input "text" at bounding box center [546, 438] width 681 height 21
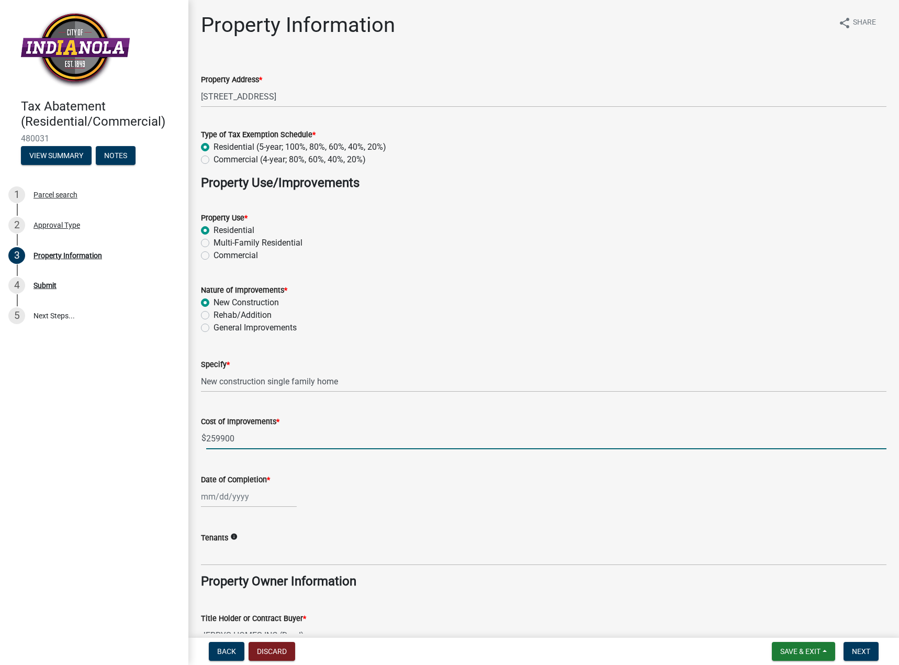
type input "259900"
select select "9"
select select "2025"
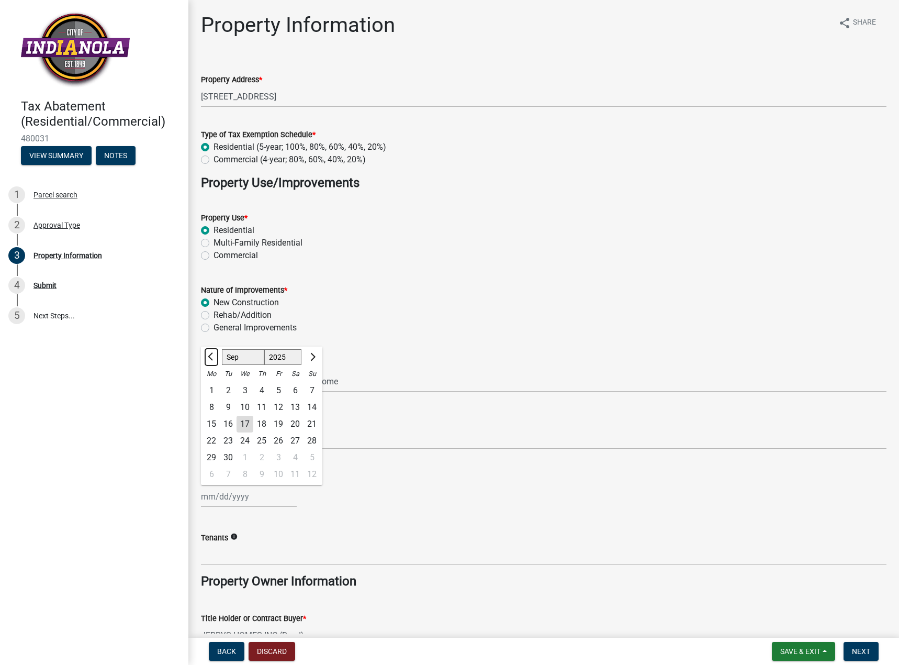
click at [209, 360] on button "Previous month" at bounding box center [211, 357] width 13 height 17
select select "6"
click at [283, 427] on div "13" at bounding box center [278, 424] width 17 height 17
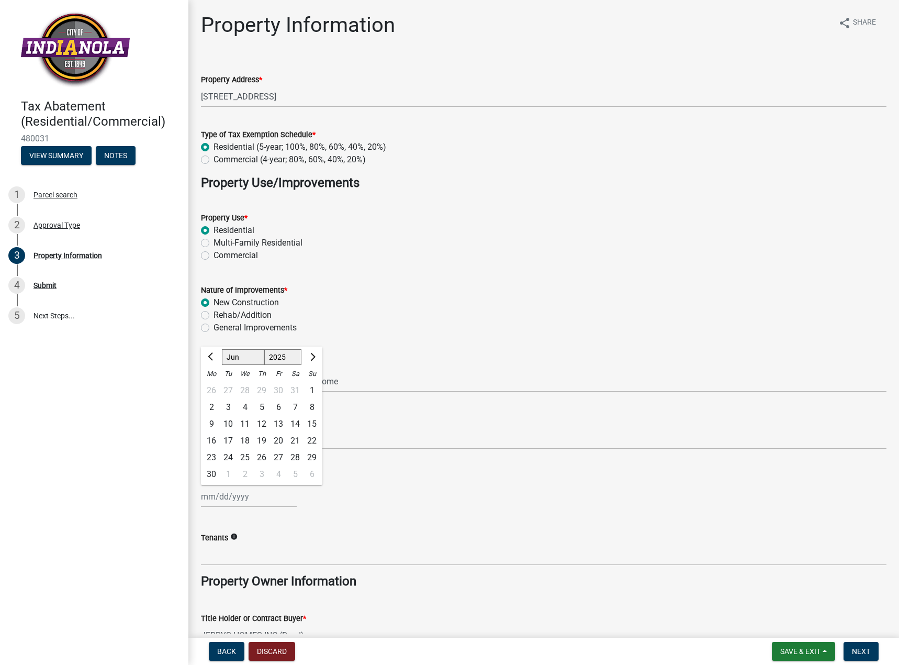
type input "[DATE]"
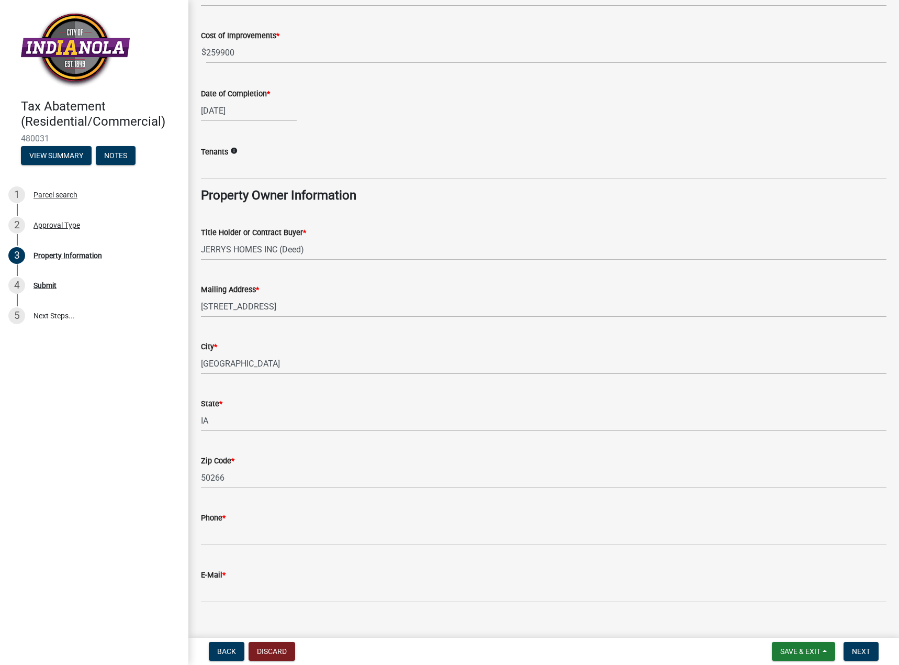
scroll to position [404, 0]
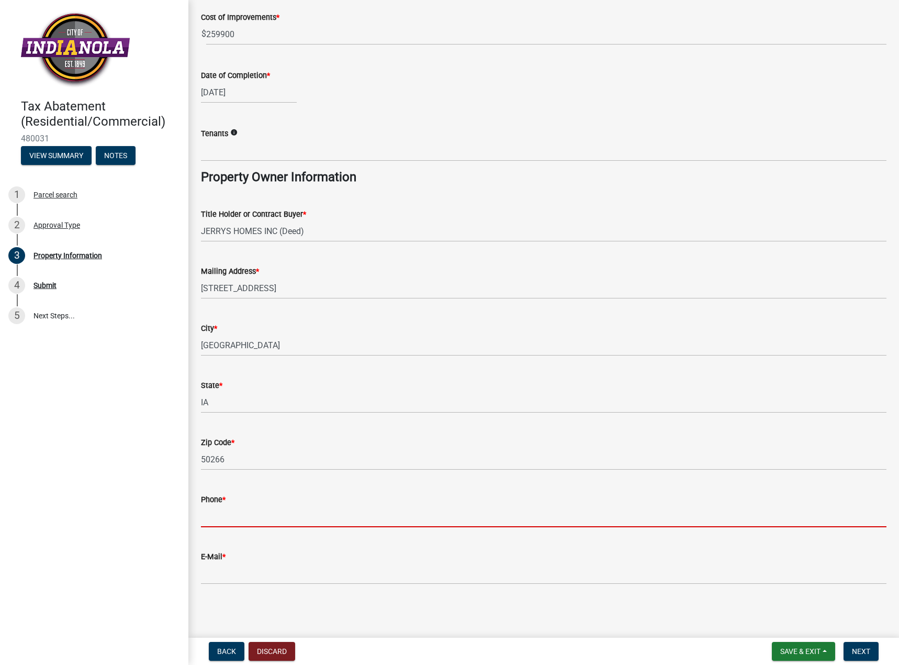
click at [239, 524] on input "Phone *" at bounding box center [544, 516] width 686 height 21
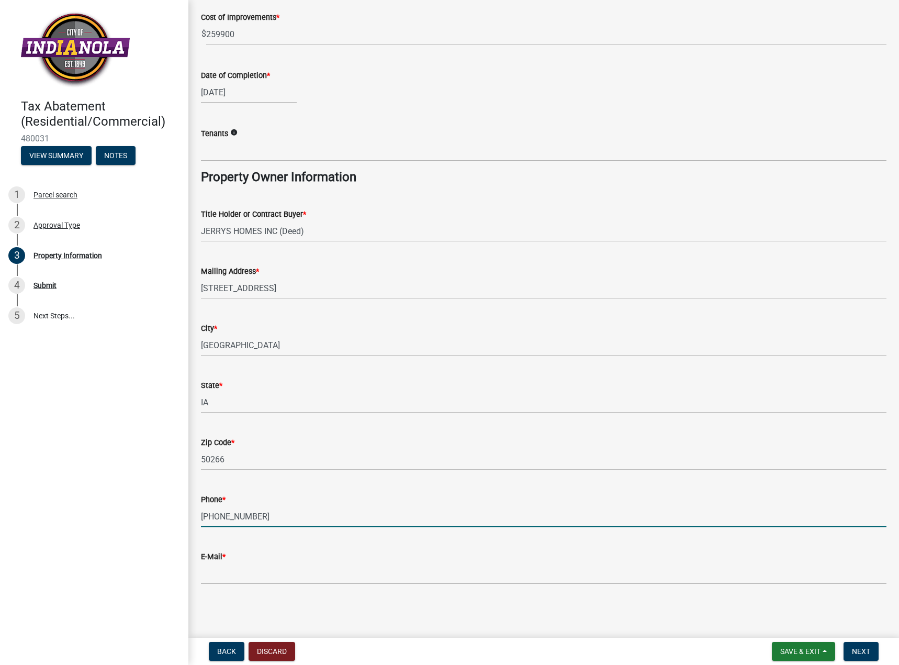
type input "[PHONE_NUMBER]"
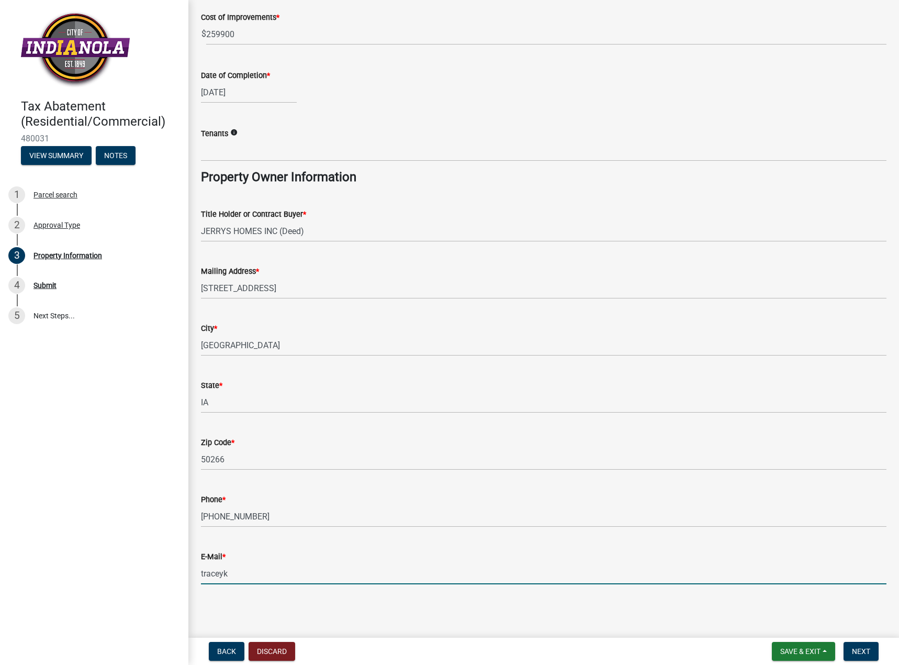
type input "[EMAIL_ADDRESS][DOMAIN_NAME]"
click at [867, 649] on span "Next" at bounding box center [861, 651] width 18 height 8
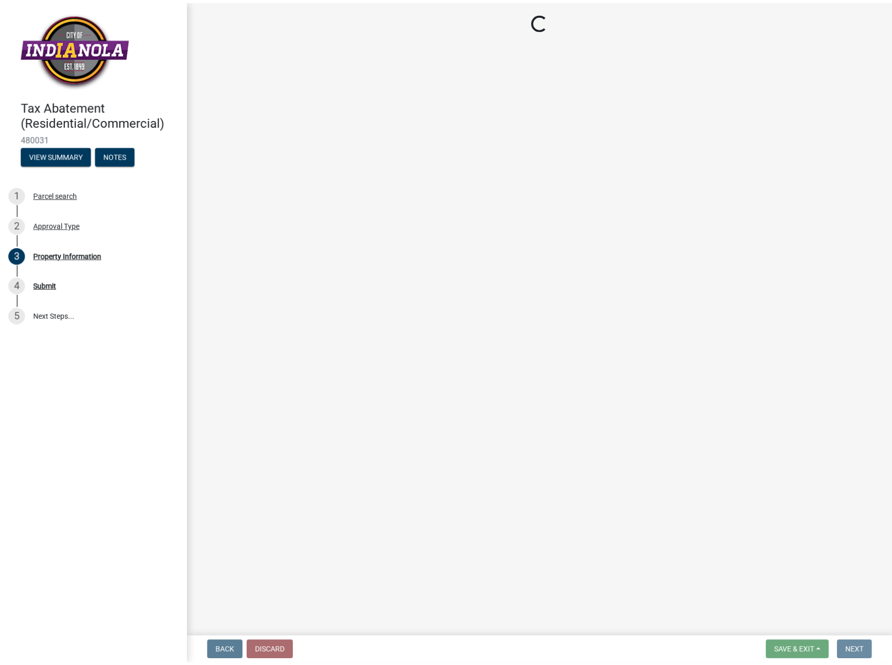
scroll to position [0, 0]
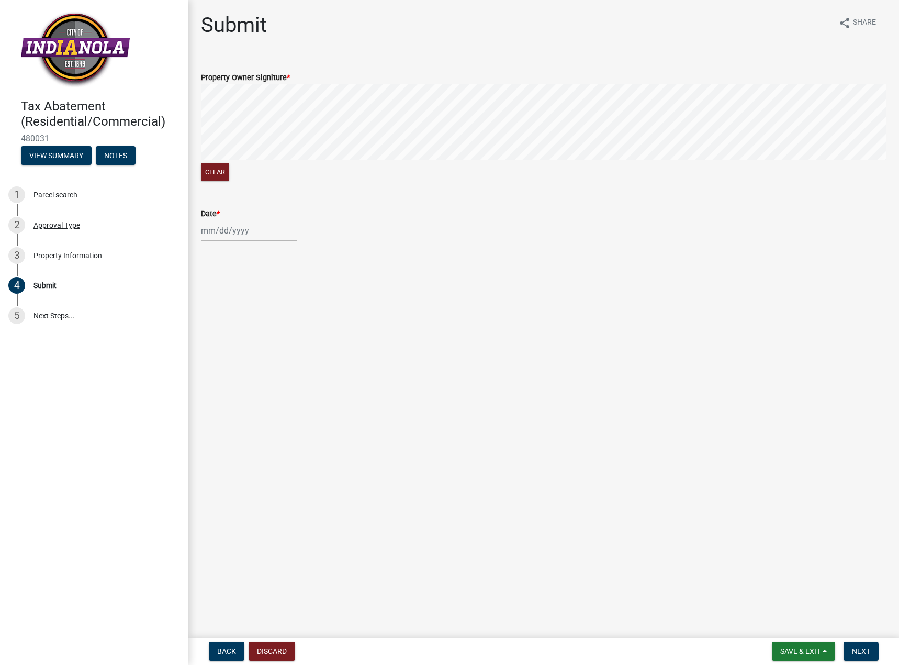
click at [212, 220] on div at bounding box center [249, 230] width 96 height 21
select select "9"
select select "2025"
click at [247, 317] on div "17" at bounding box center [245, 319] width 17 height 17
type input "[DATE]"
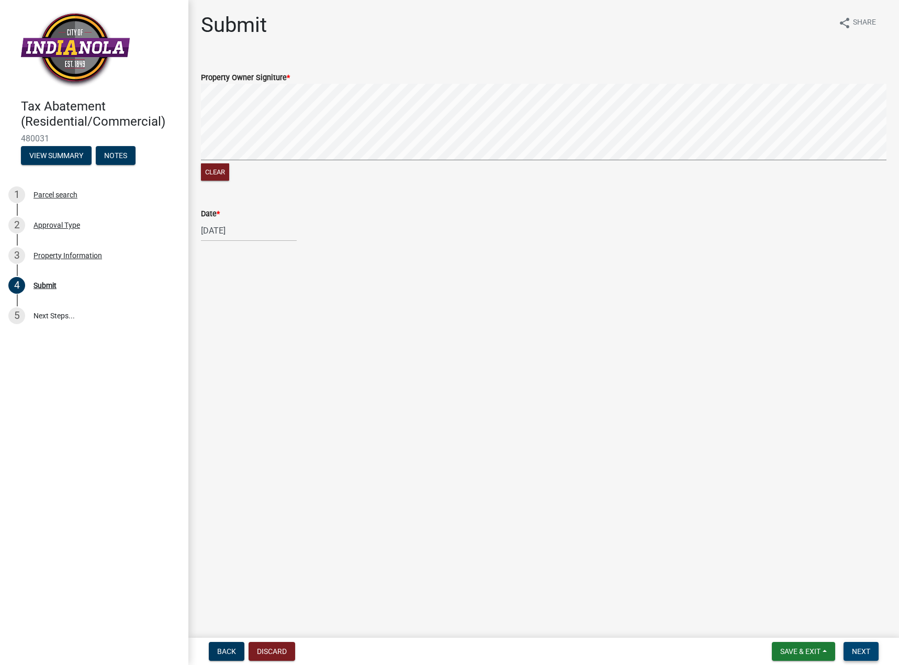
click at [858, 651] on span "Next" at bounding box center [861, 651] width 18 height 8
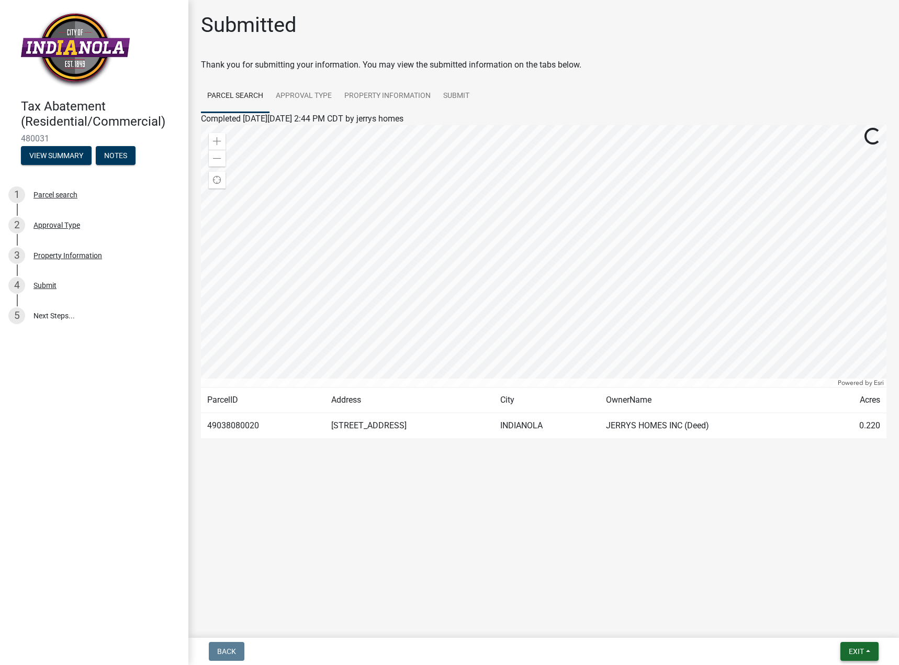
click at [865, 654] on button "Exit" at bounding box center [860, 651] width 38 height 19
click at [842, 627] on button "Save & Exit" at bounding box center [837, 623] width 84 height 25
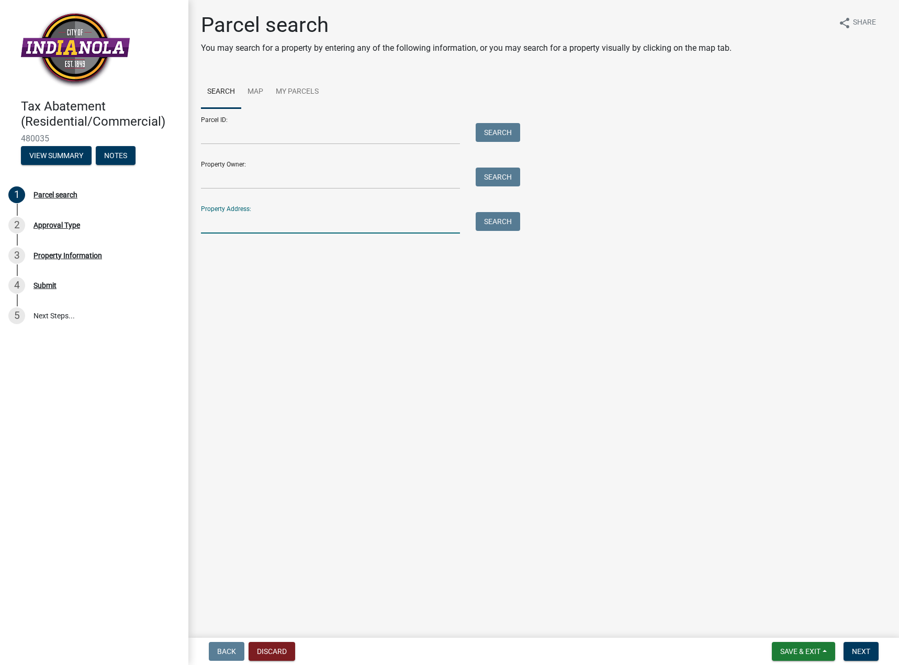
click at [227, 221] on input "Property Address:" at bounding box center [330, 222] width 259 height 21
type input "[STREET_ADDRESS]"
click at [493, 221] on button "Search" at bounding box center [498, 221] width 44 height 19
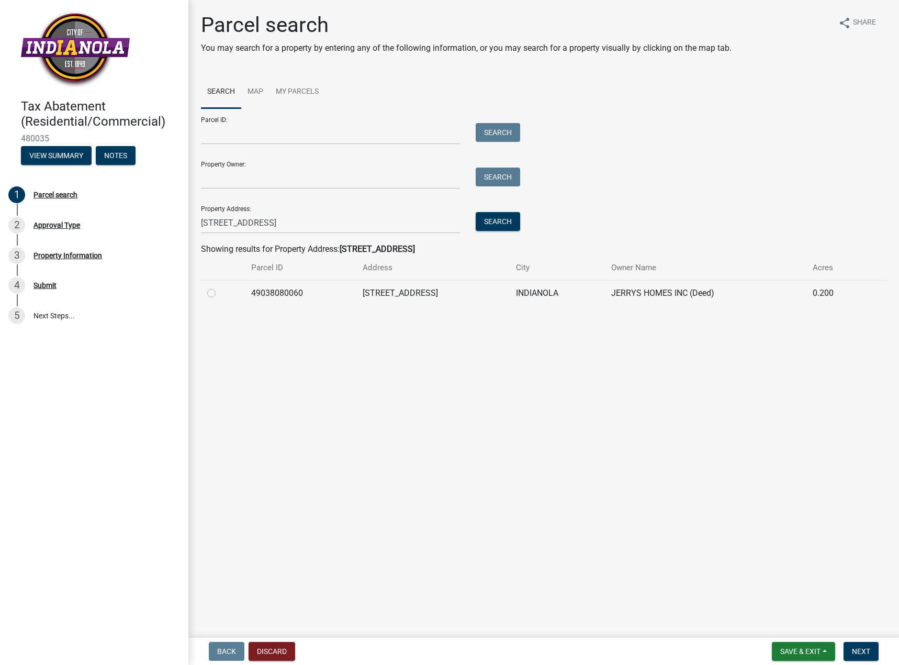
click at [220, 287] on label at bounding box center [220, 287] width 0 height 0
click at [220, 294] on input "radio" at bounding box center [223, 290] width 7 height 7
radio input "true"
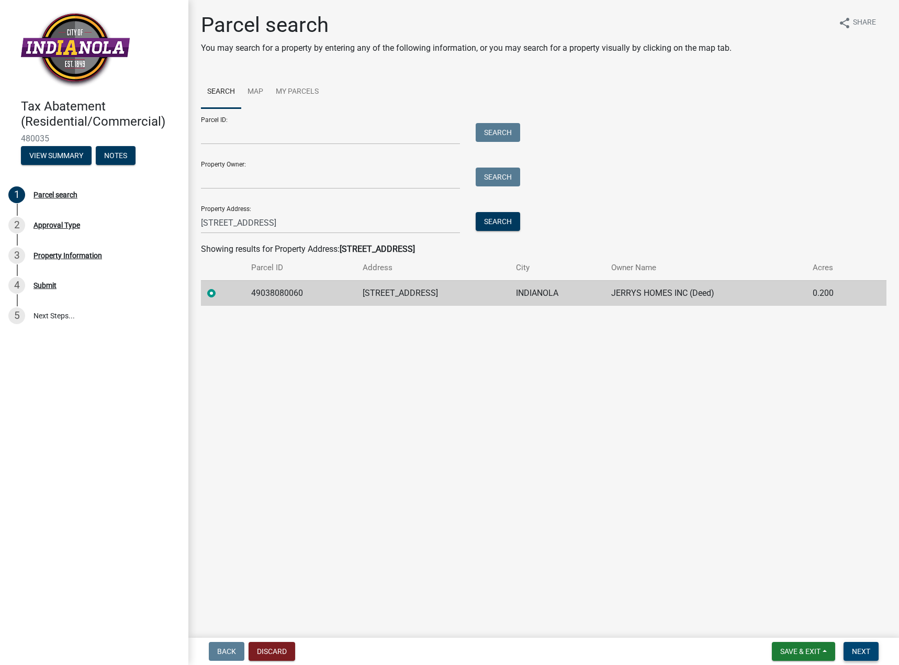
click at [858, 647] on span "Next" at bounding box center [861, 651] width 18 height 8
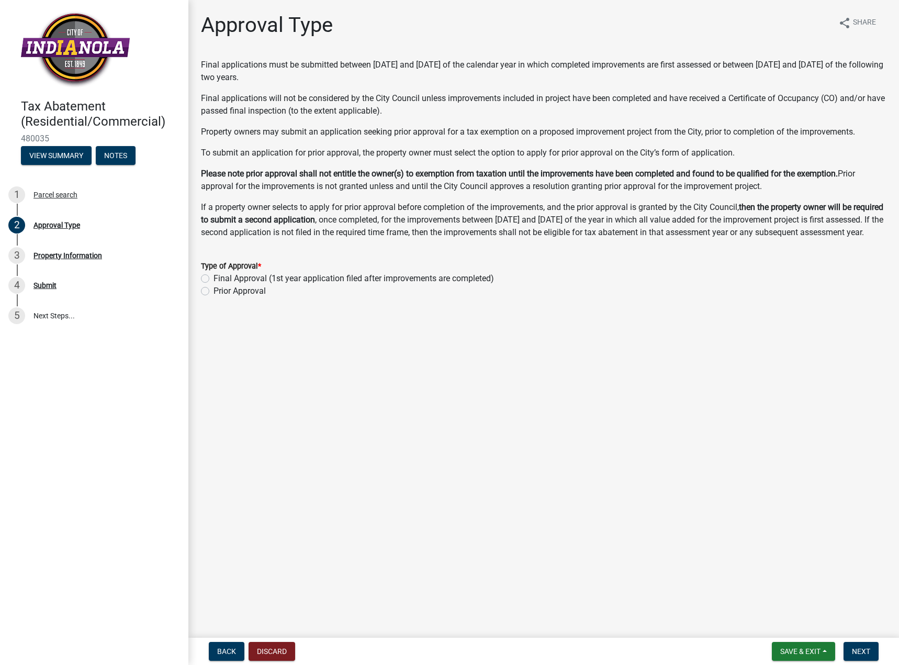
drag, startPoint x: 205, startPoint y: 292, endPoint x: 230, endPoint y: 304, distance: 27.2
click at [214, 285] on label "Final Approval (1st year application filed after improvements are completed)" at bounding box center [354, 278] width 281 height 13
click at [214, 279] on input "Final Approval (1st year application filed after improvements are completed)" at bounding box center [217, 275] width 7 height 7
radio input "true"
click at [859, 645] on button "Next" at bounding box center [861, 651] width 35 height 19
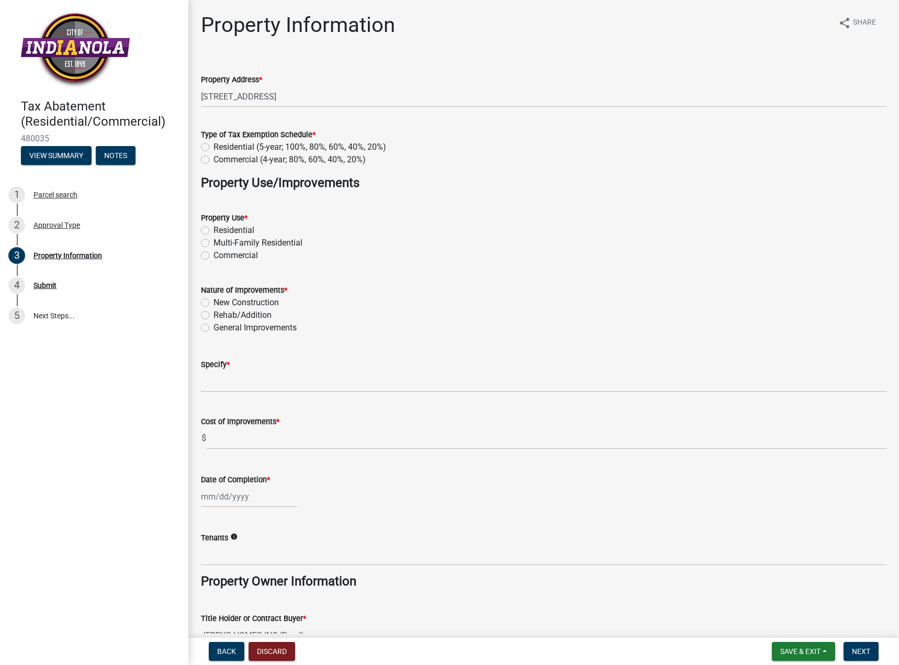
click at [214, 149] on label "Residential (5-year; 100%, 80%, 60%, 40%, 20%)" at bounding box center [300, 147] width 173 height 13
click at [214, 148] on input "Residential (5-year; 100%, 80%, 60%, 40%, 20%)" at bounding box center [217, 144] width 7 height 7
radio input "true"
click at [214, 229] on label "Residential" at bounding box center [234, 230] width 41 height 13
click at [214, 229] on input "Residential" at bounding box center [217, 227] width 7 height 7
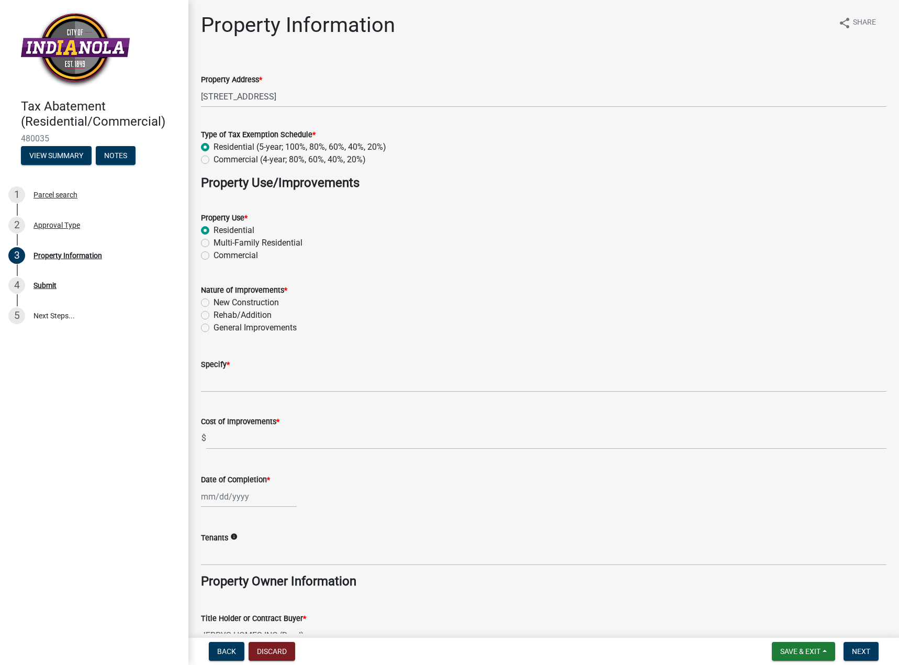
radio input "true"
click at [214, 301] on label "New Construction" at bounding box center [246, 302] width 65 height 13
click at [214, 301] on input "New Construction" at bounding box center [217, 299] width 7 height 7
radio input "true"
click at [216, 384] on input "Specify *" at bounding box center [544, 381] width 686 height 21
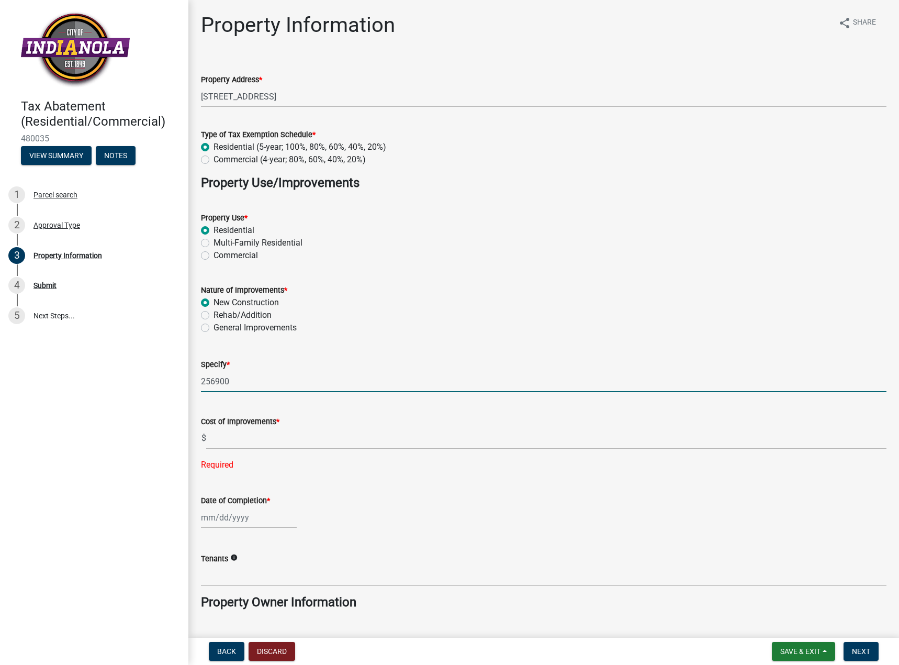
drag, startPoint x: 232, startPoint y: 381, endPoint x: 166, endPoint y: 362, distance: 68.5
click at [166, 362] on div "Tax Abatement (Residential/Commercial) 480035 View Summary Notes 1 Parcel searc…" at bounding box center [449, 332] width 899 height 665
type input "New construction single family home"
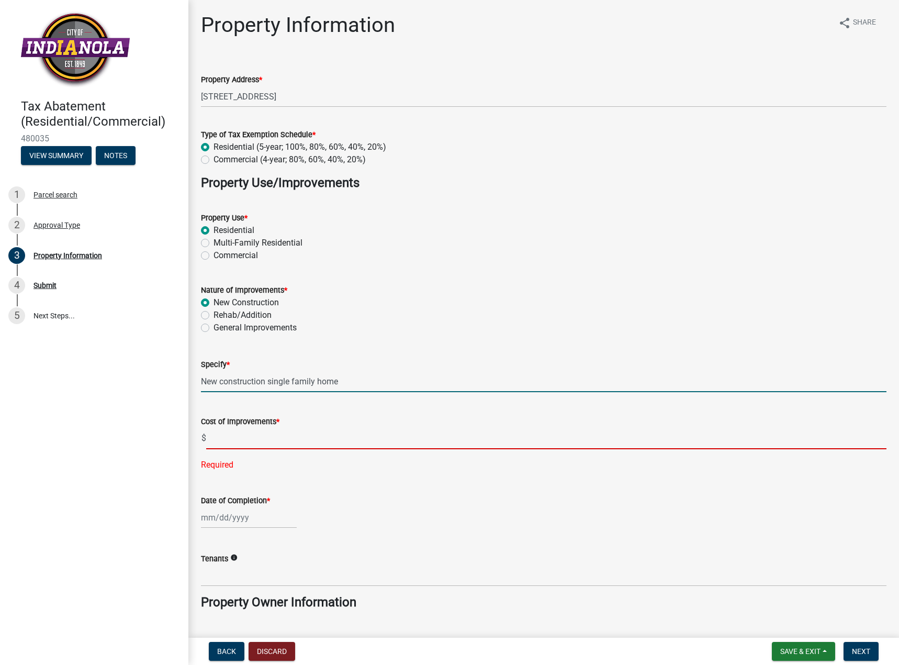
click at [232, 438] on input "text" at bounding box center [546, 438] width 681 height 21
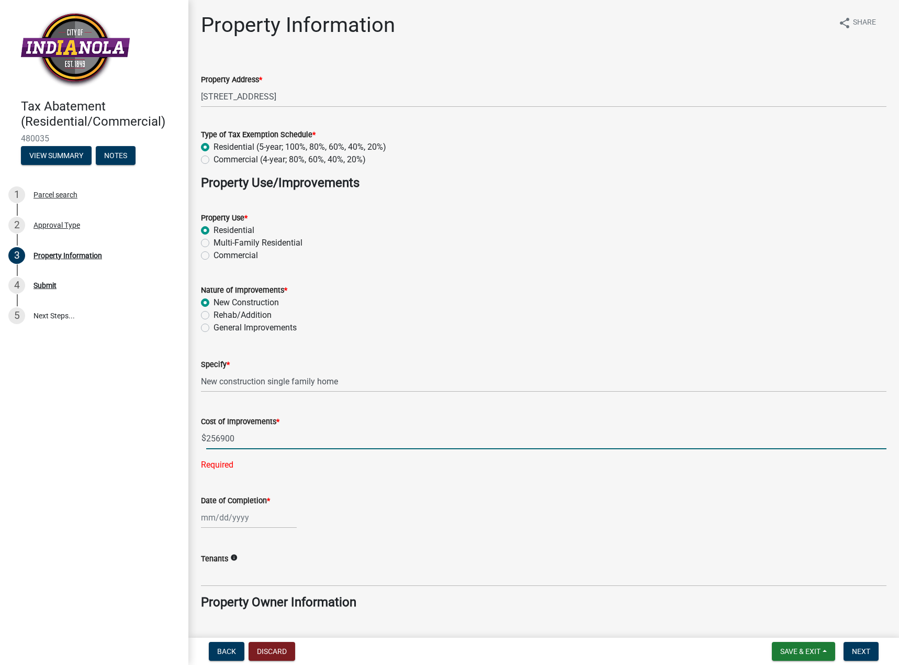
type input "256900"
select select "9"
select select "2025"
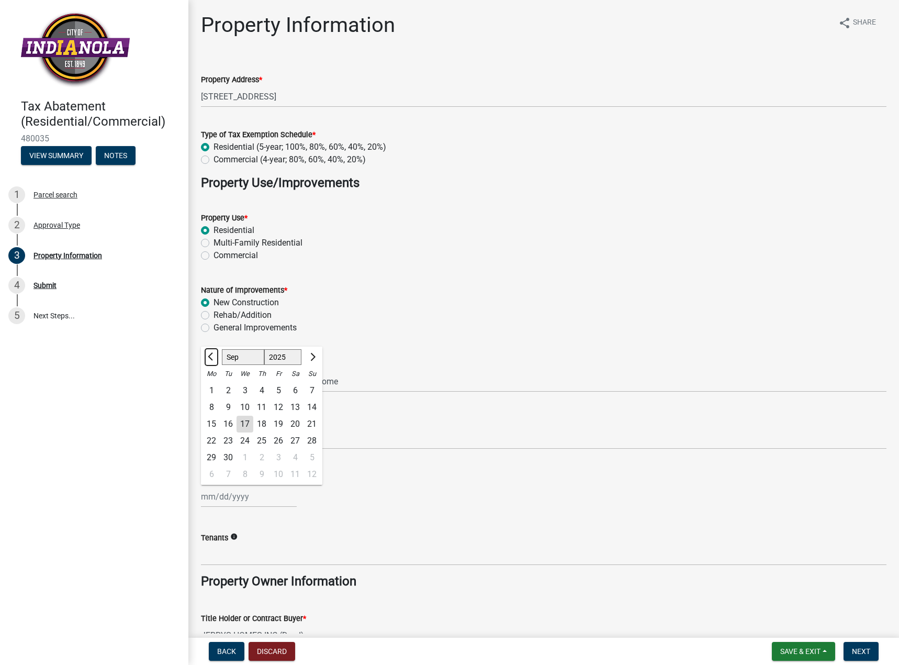
click at [208, 354] on button "Previous month" at bounding box center [211, 357] width 13 height 17
select select "6"
click at [276, 426] on div "13" at bounding box center [278, 424] width 17 height 17
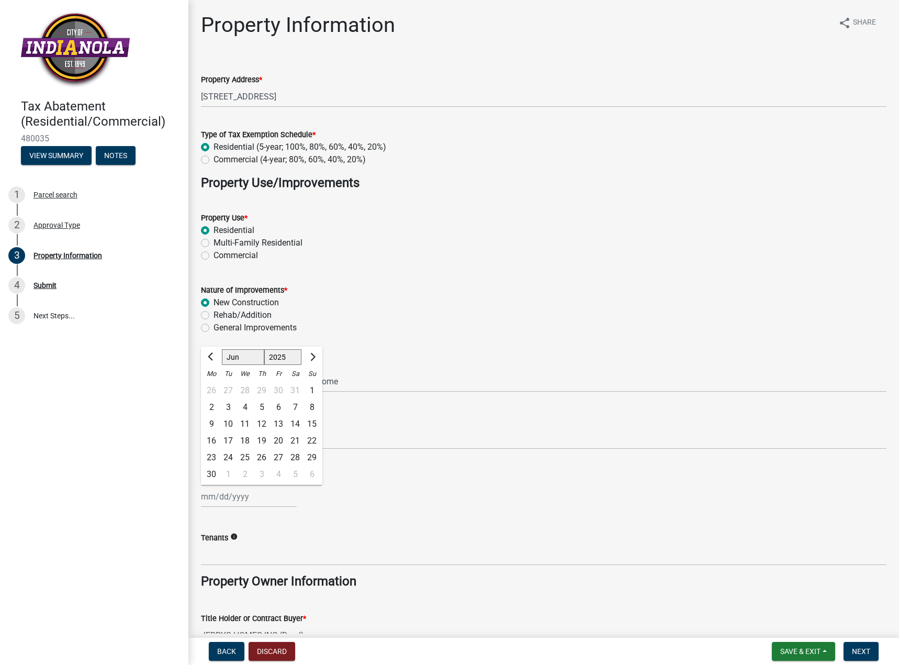
type input "[DATE]"
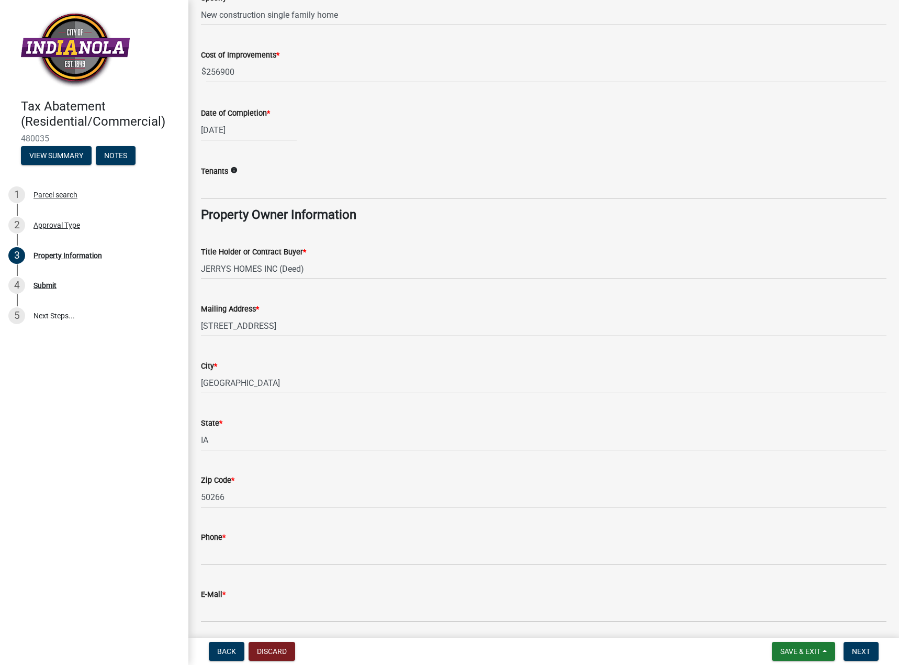
scroll to position [404, 0]
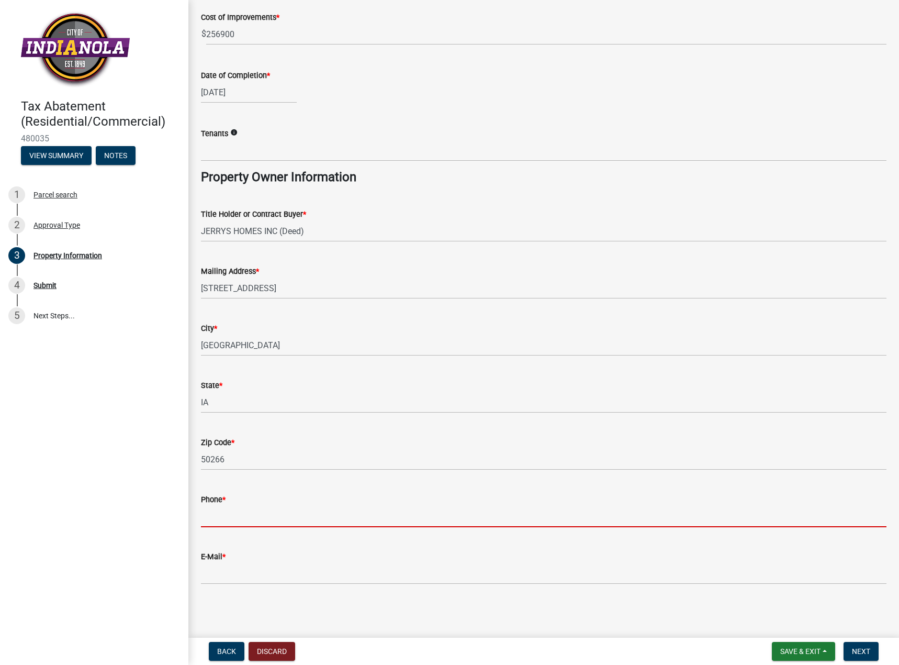
click at [232, 510] on input "Phone *" at bounding box center [544, 516] width 686 height 21
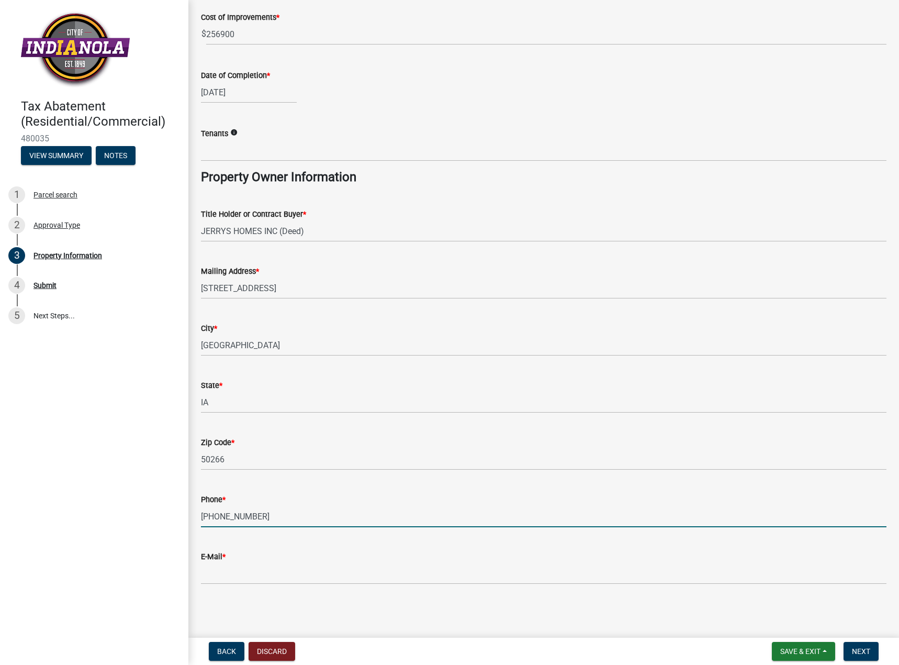
type input "[PHONE_NUMBER]"
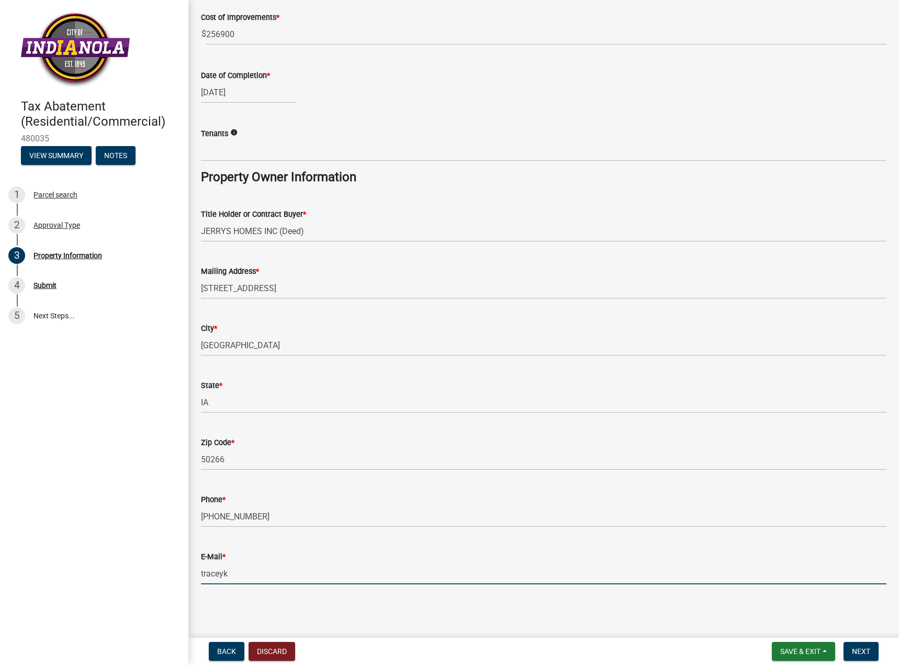
type input "[EMAIL_ADDRESS][DOMAIN_NAME]"
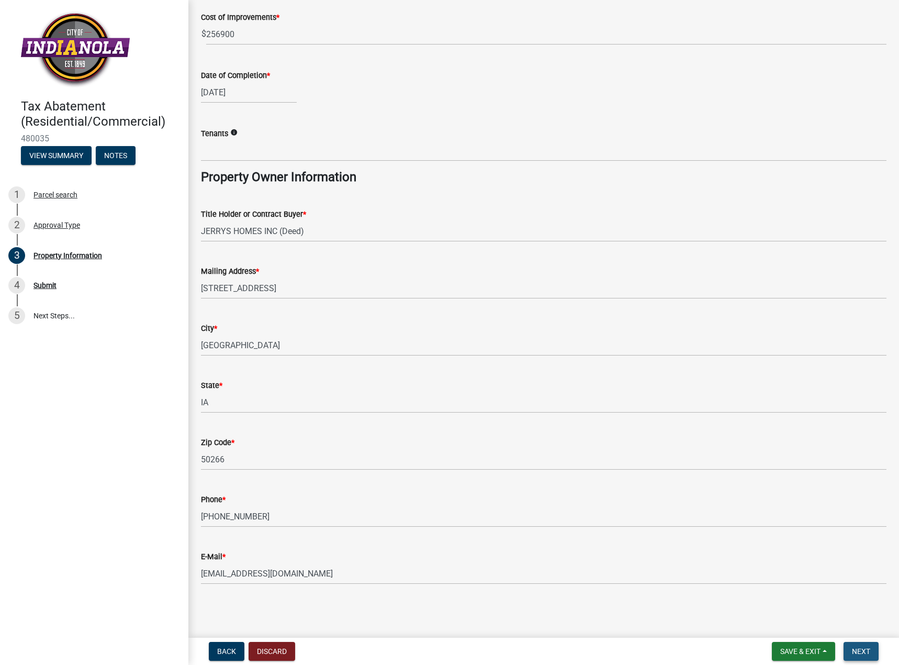
drag, startPoint x: 853, startPoint y: 651, endPoint x: 832, endPoint y: 630, distance: 30.4
click at [853, 651] on span "Next" at bounding box center [861, 651] width 18 height 8
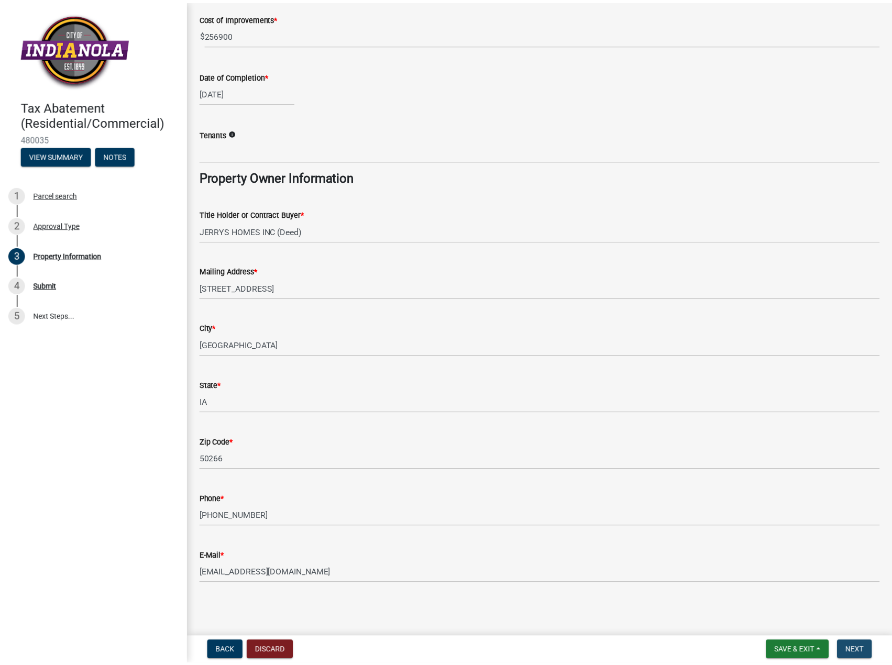
scroll to position [0, 0]
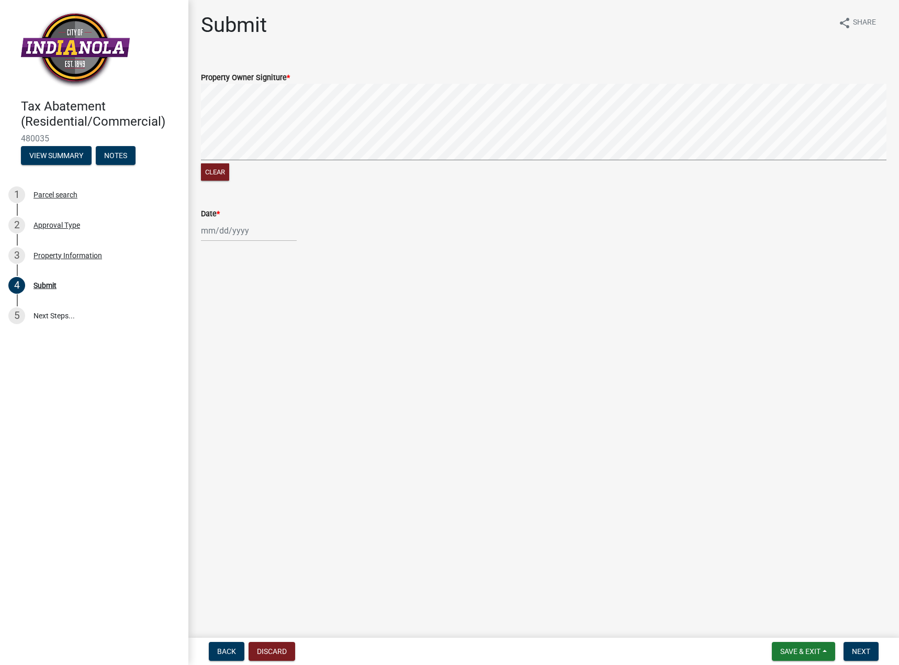
click at [216, 232] on div at bounding box center [249, 230] width 96 height 21
select select "9"
select select "2025"
click at [245, 319] on div "17" at bounding box center [245, 319] width 17 height 17
type input "[DATE]"
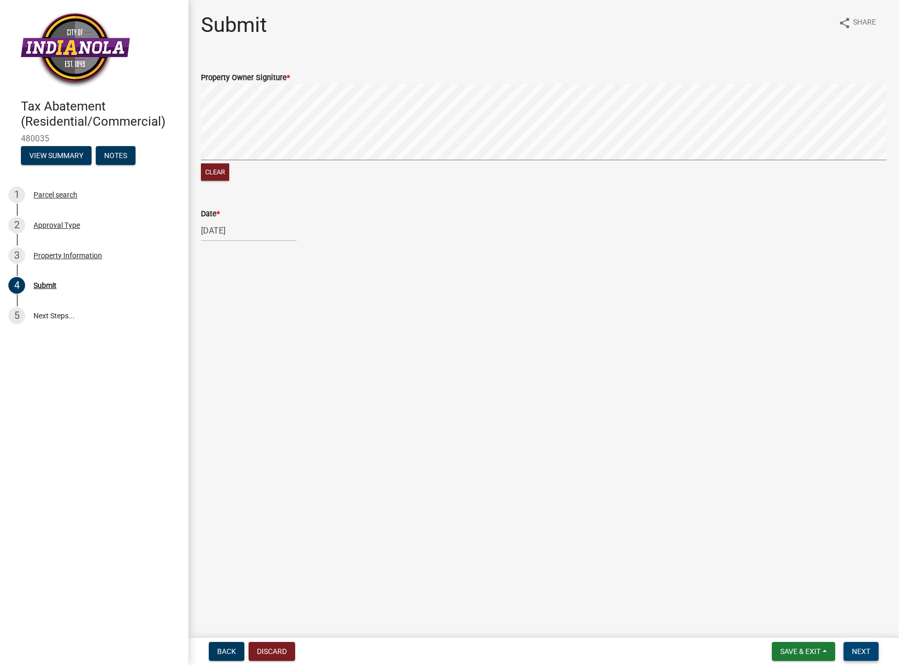
click at [862, 652] on span "Next" at bounding box center [861, 651] width 18 height 8
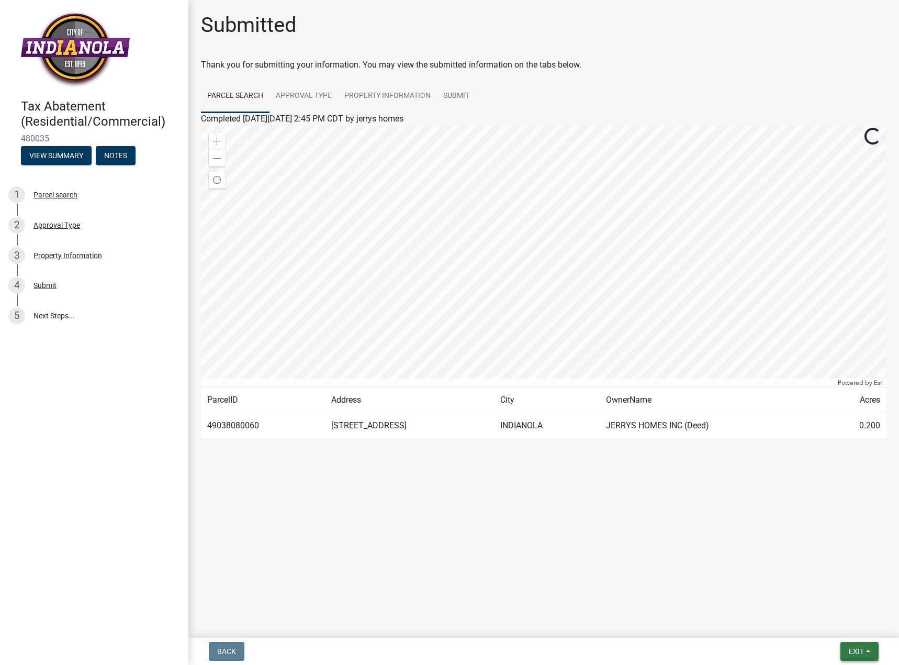
click at [860, 644] on button "Exit" at bounding box center [860, 651] width 38 height 19
click at [851, 631] on button "Save & Exit" at bounding box center [837, 623] width 84 height 25
